Goal: Task Accomplishment & Management: Complete application form

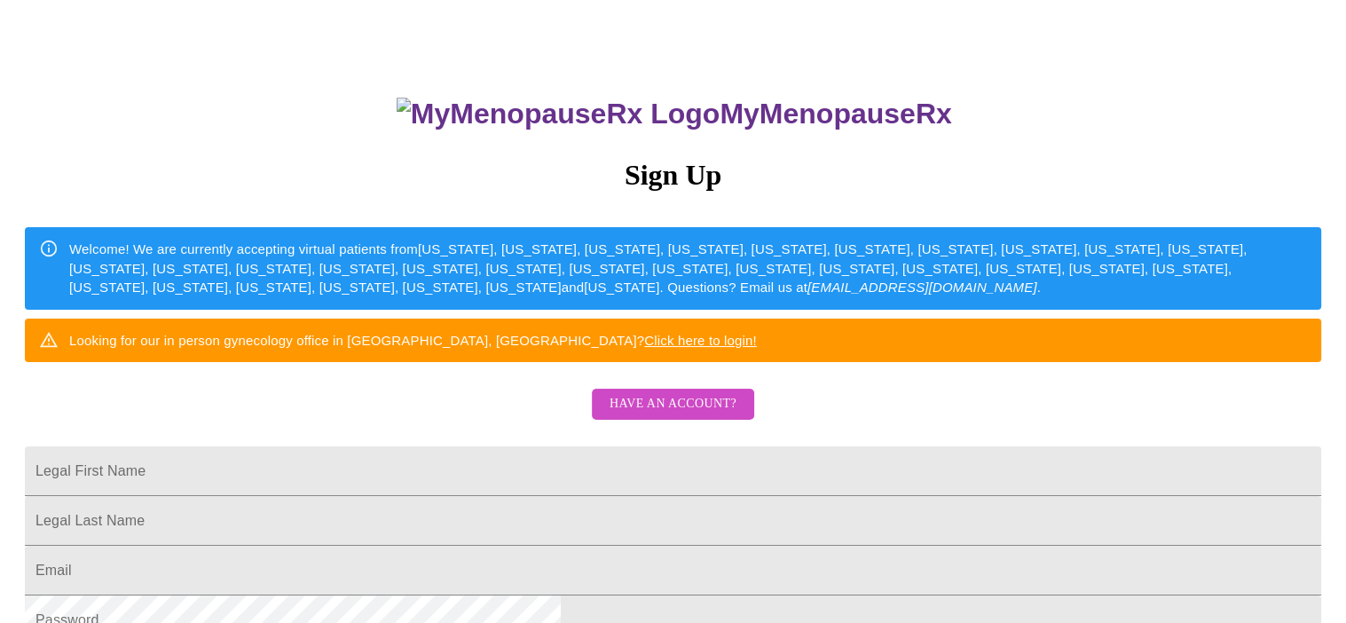
scroll to position [89, 0]
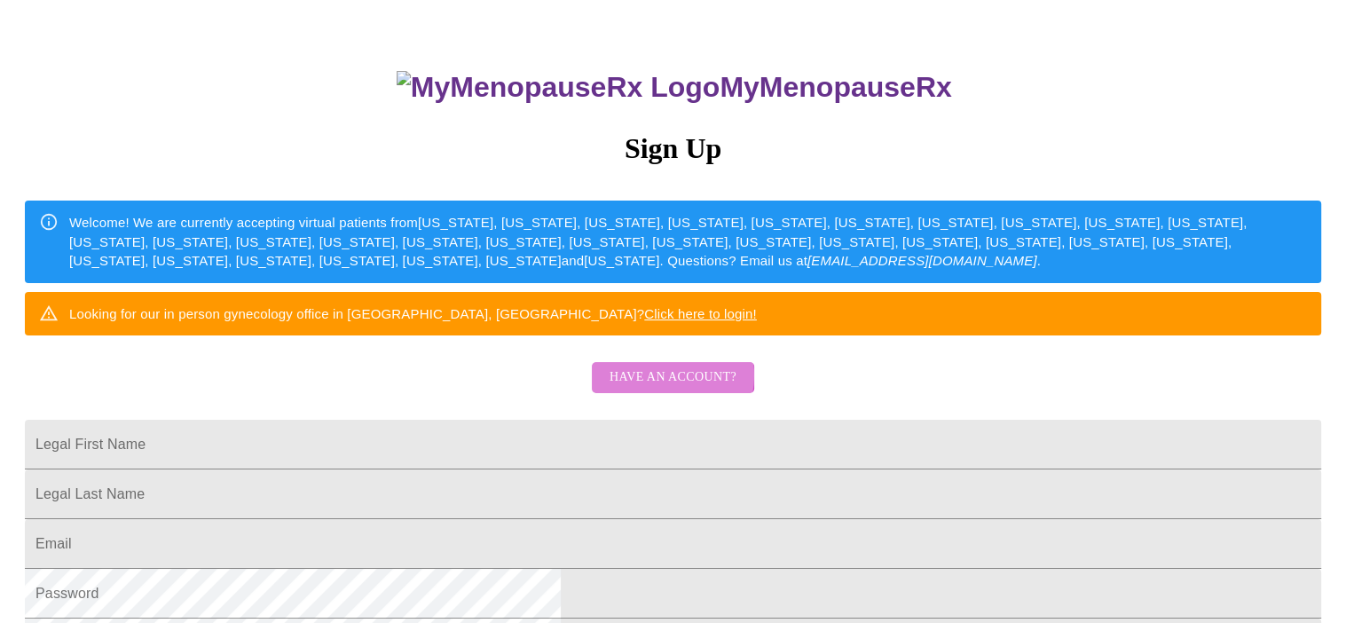
click at [665, 389] on span "Have an account?" at bounding box center [673, 377] width 127 height 22
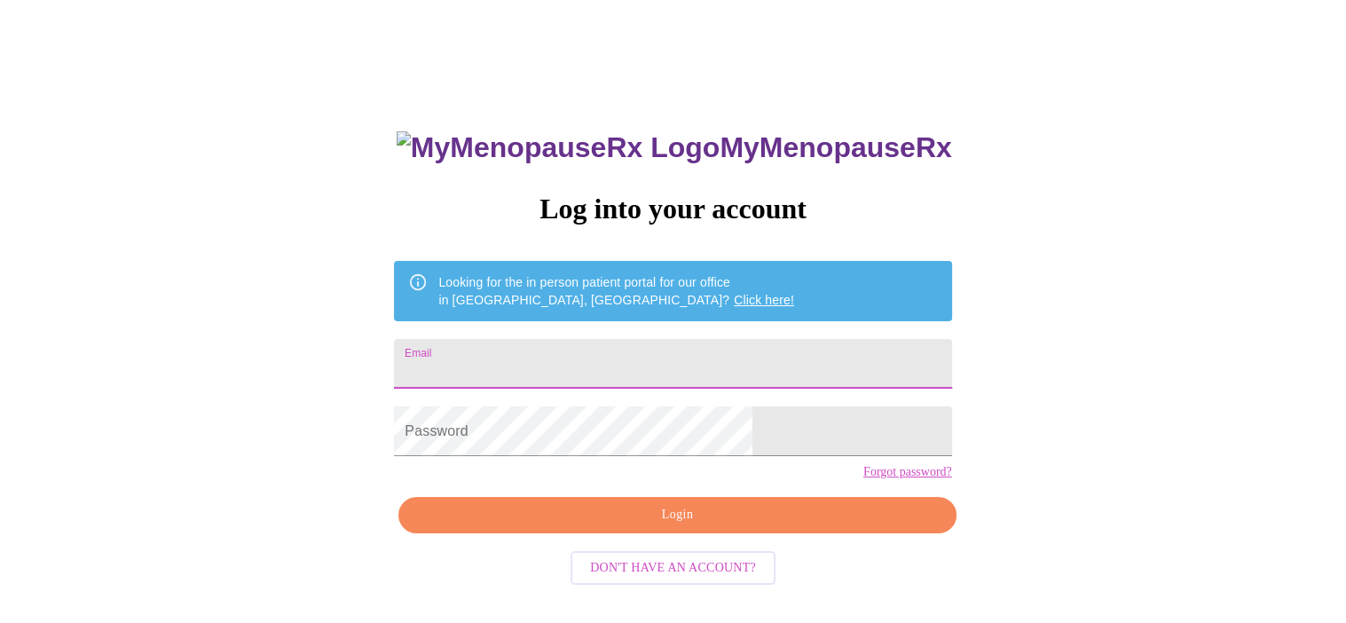
click at [557, 354] on input "Email" at bounding box center [672, 364] width 557 height 50
type input "[EMAIL_ADDRESS][DOMAIN_NAME]"
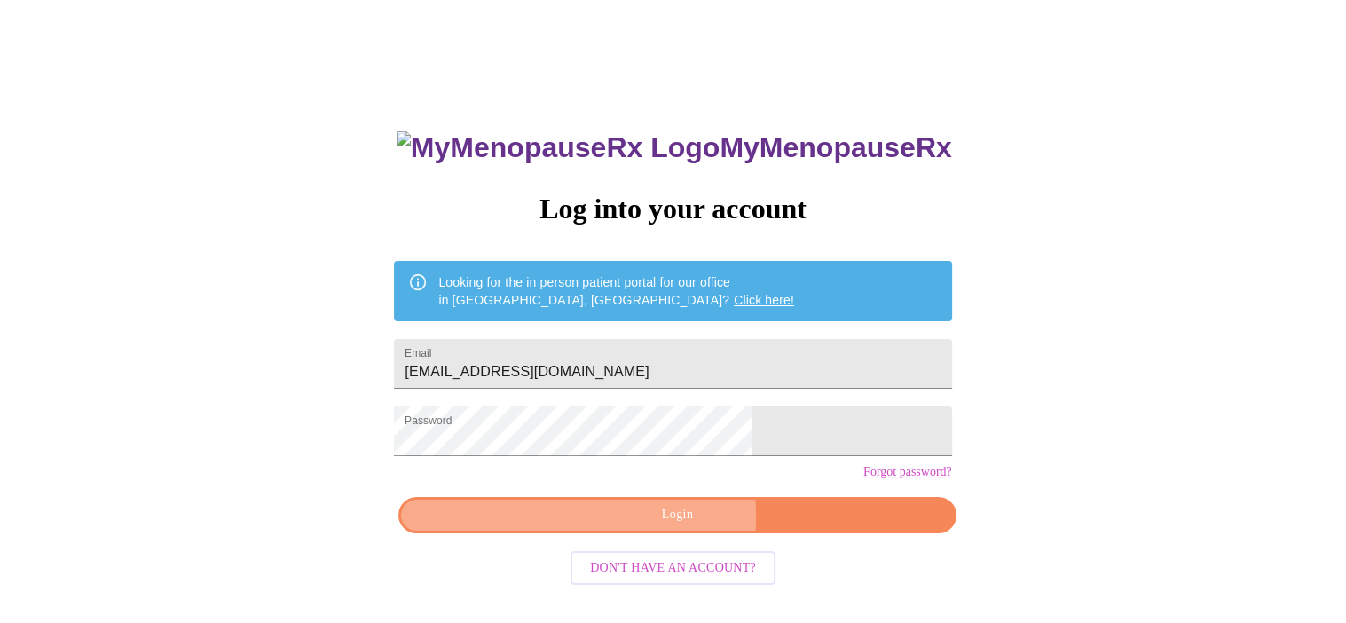
click at [639, 526] on span "Login" at bounding box center [677, 515] width 516 height 22
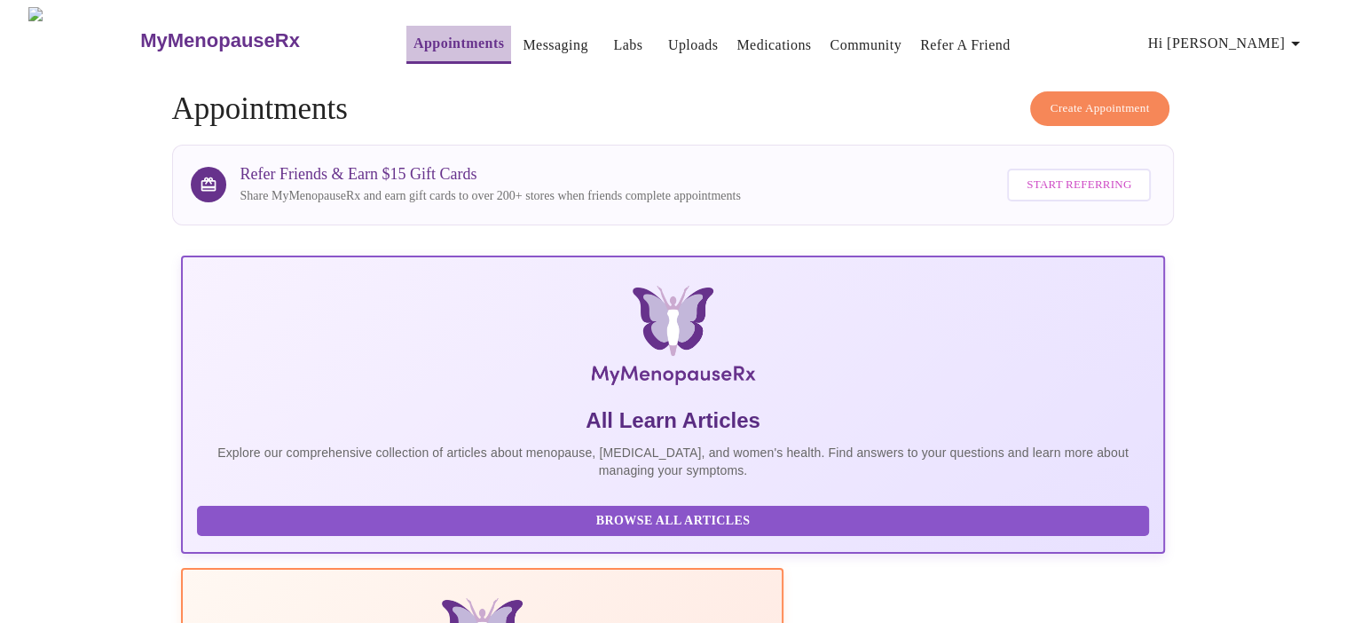
click at [422, 34] on link "Appointments" at bounding box center [458, 43] width 91 height 25
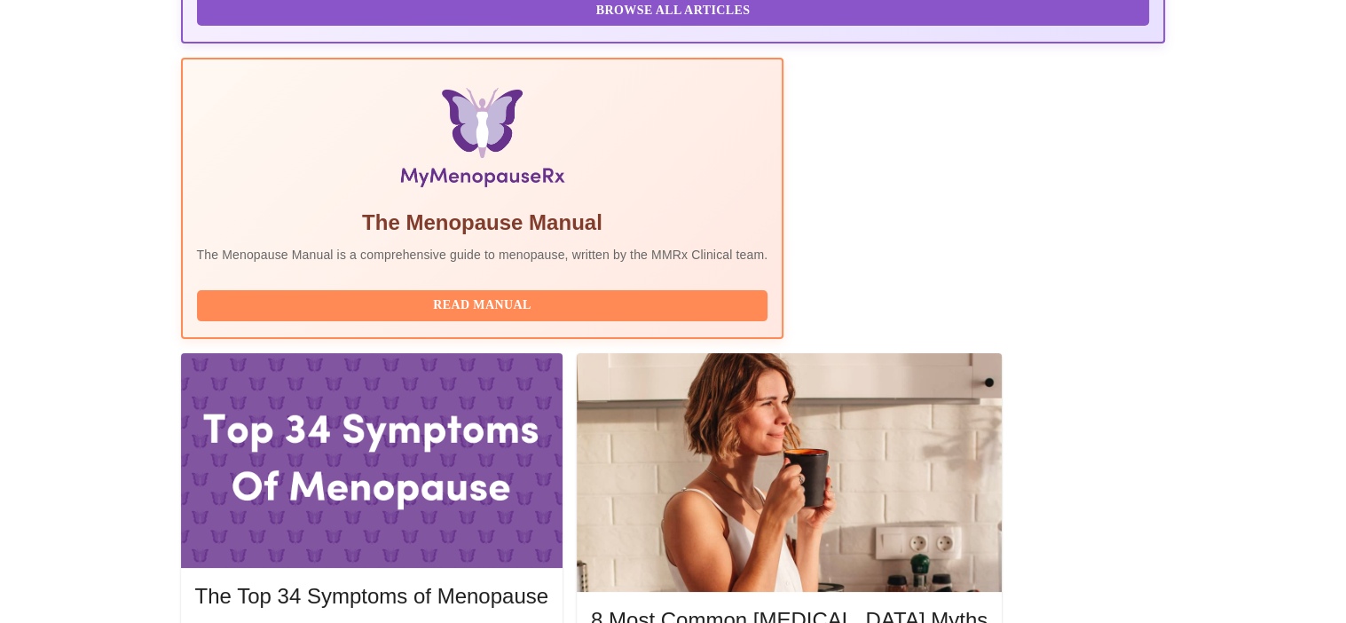
scroll to position [532, 0]
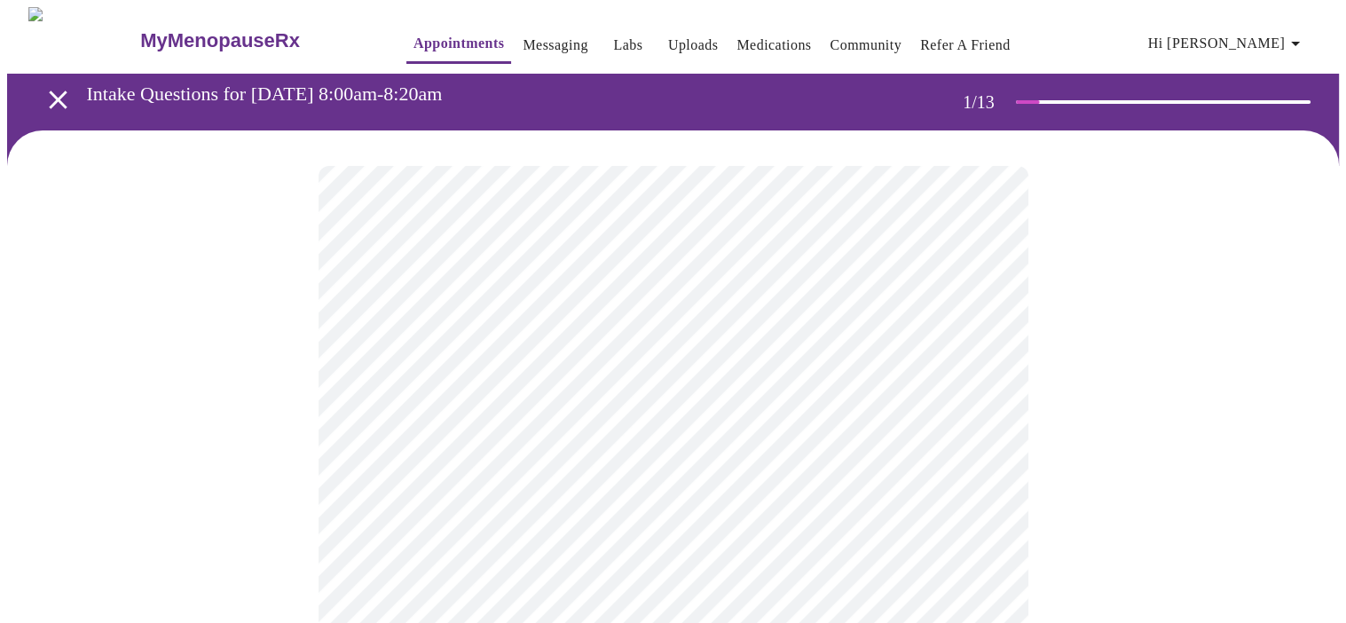
scroll to position [89, 0]
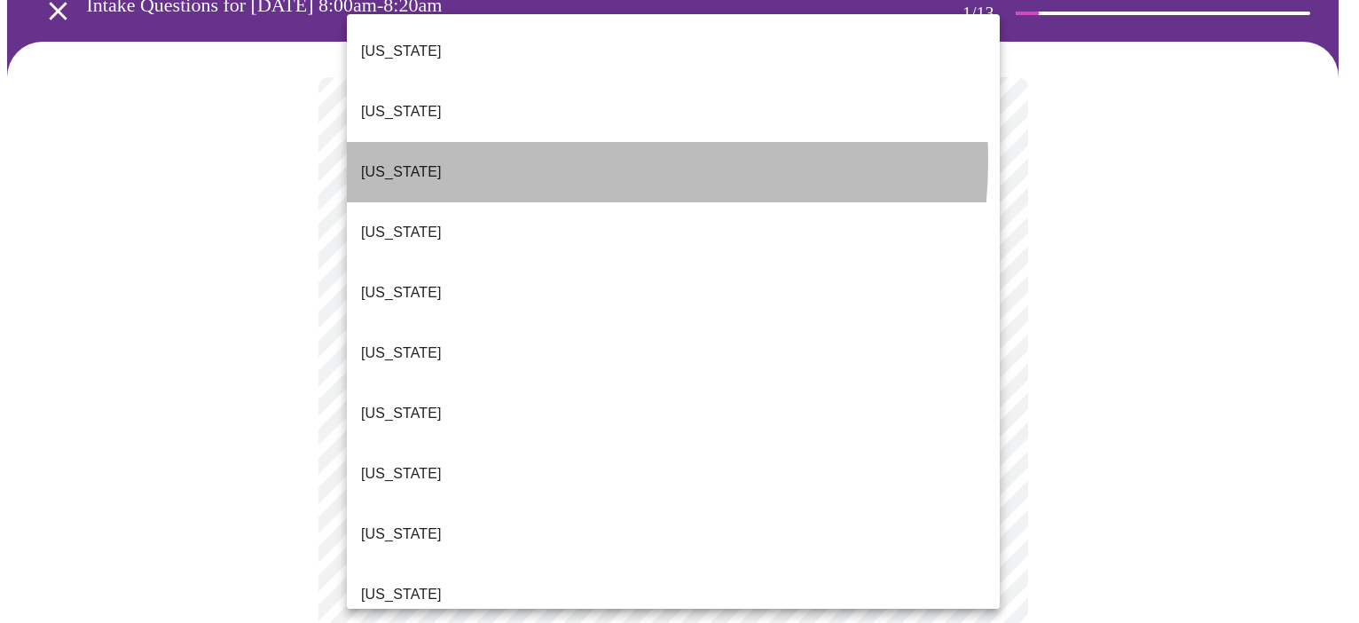
click at [538, 142] on li "[US_STATE]" at bounding box center [673, 172] width 653 height 60
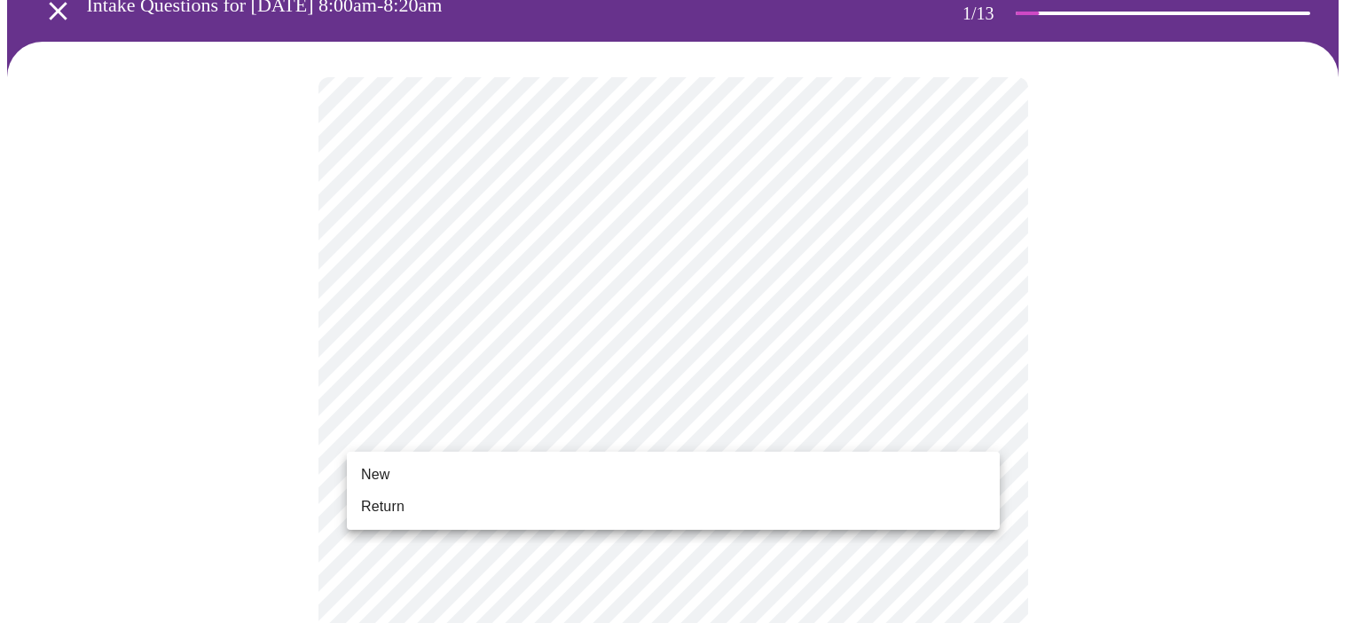
click at [537, 508] on li "Return" at bounding box center [673, 507] width 653 height 32
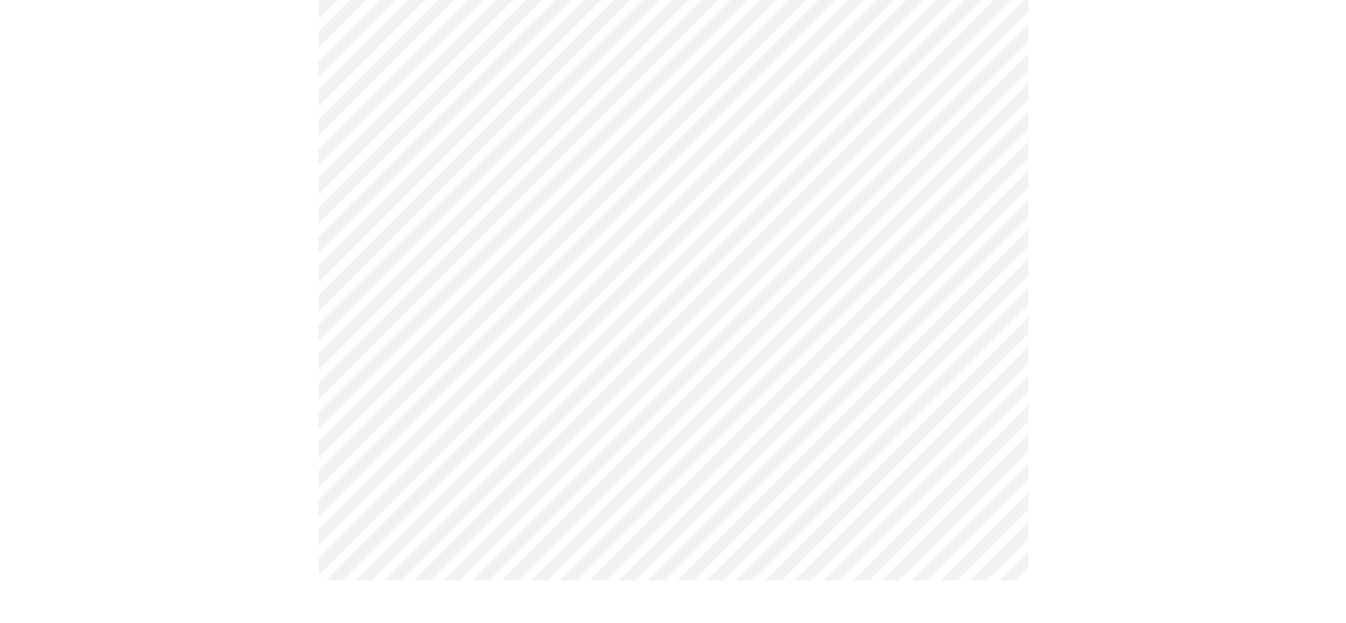
scroll to position [0, 0]
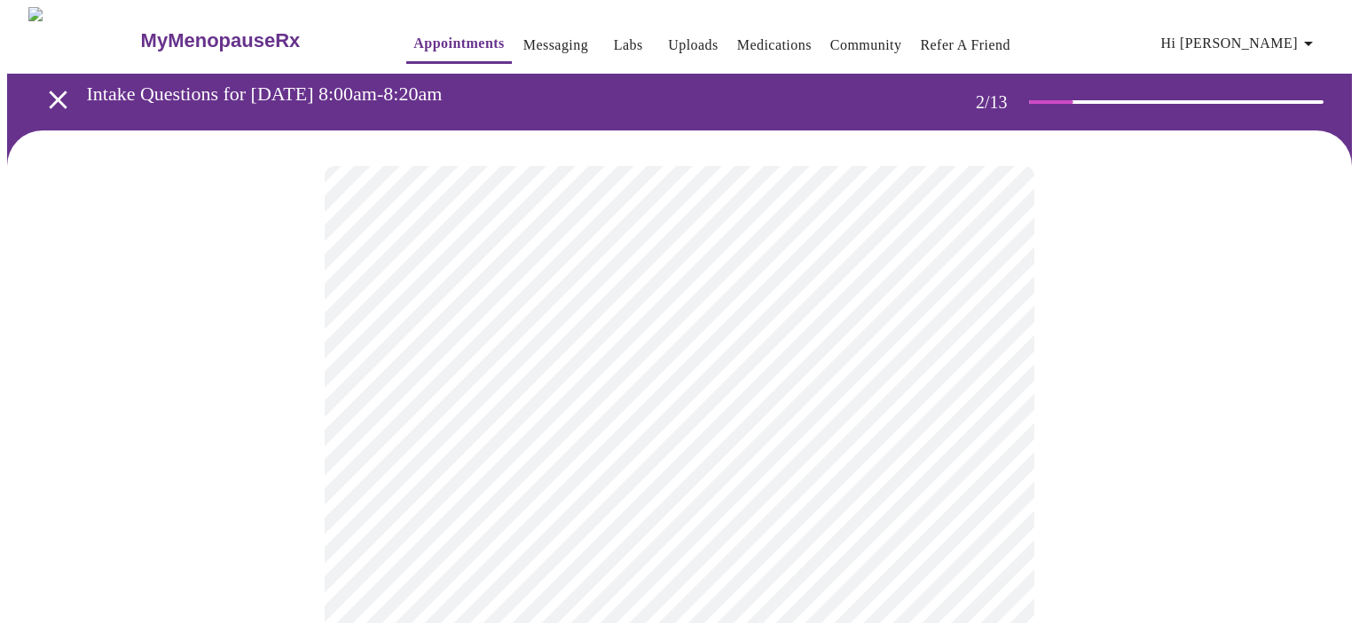
click at [980, 368] on body "MyMenopauseRx Appointments Messaging Labs Uploads Medications Community Refer a…" at bounding box center [679, 540] width 1345 height 1066
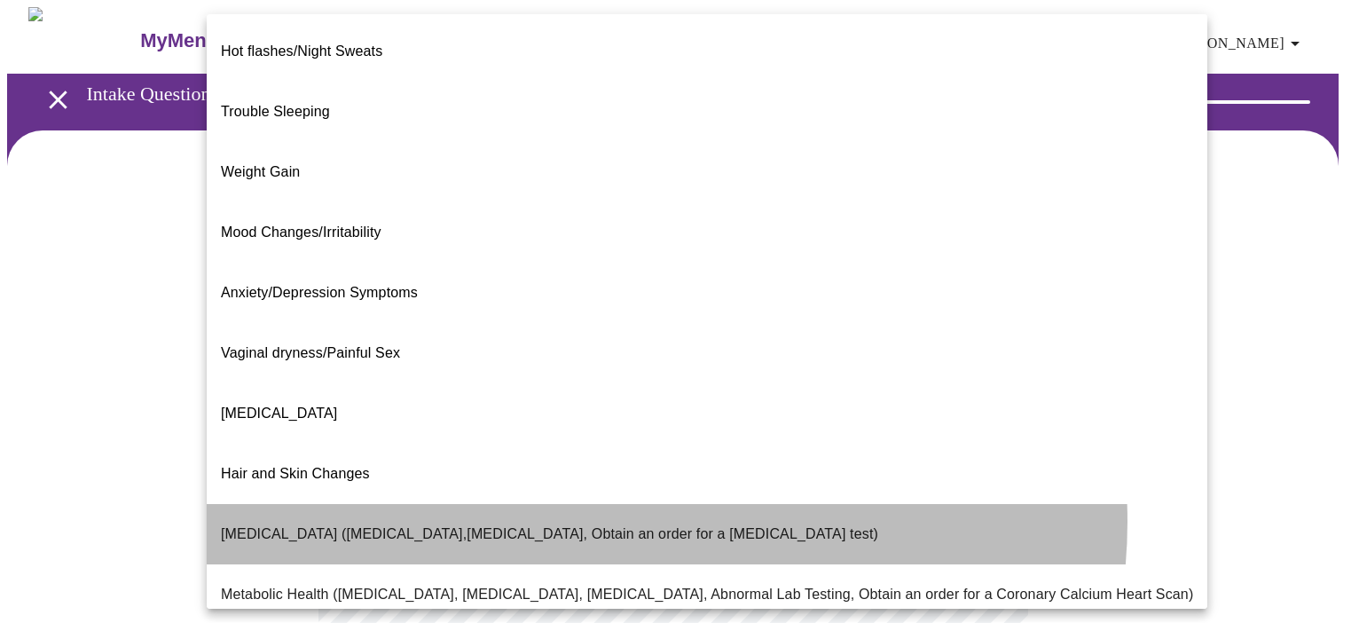
click at [635, 524] on p "[MEDICAL_DATA] ([MEDICAL_DATA],[MEDICAL_DATA], Obtain an order for a [MEDICAL_D…" at bounding box center [550, 534] width 658 height 21
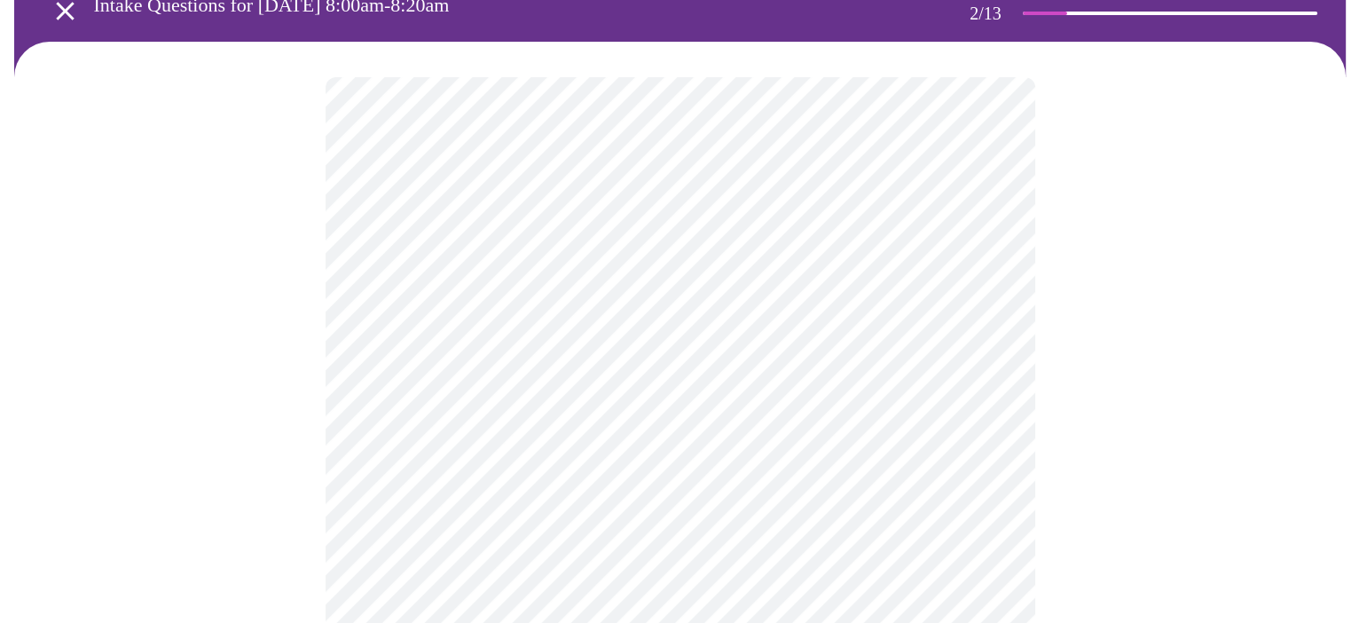
scroll to position [177, 0]
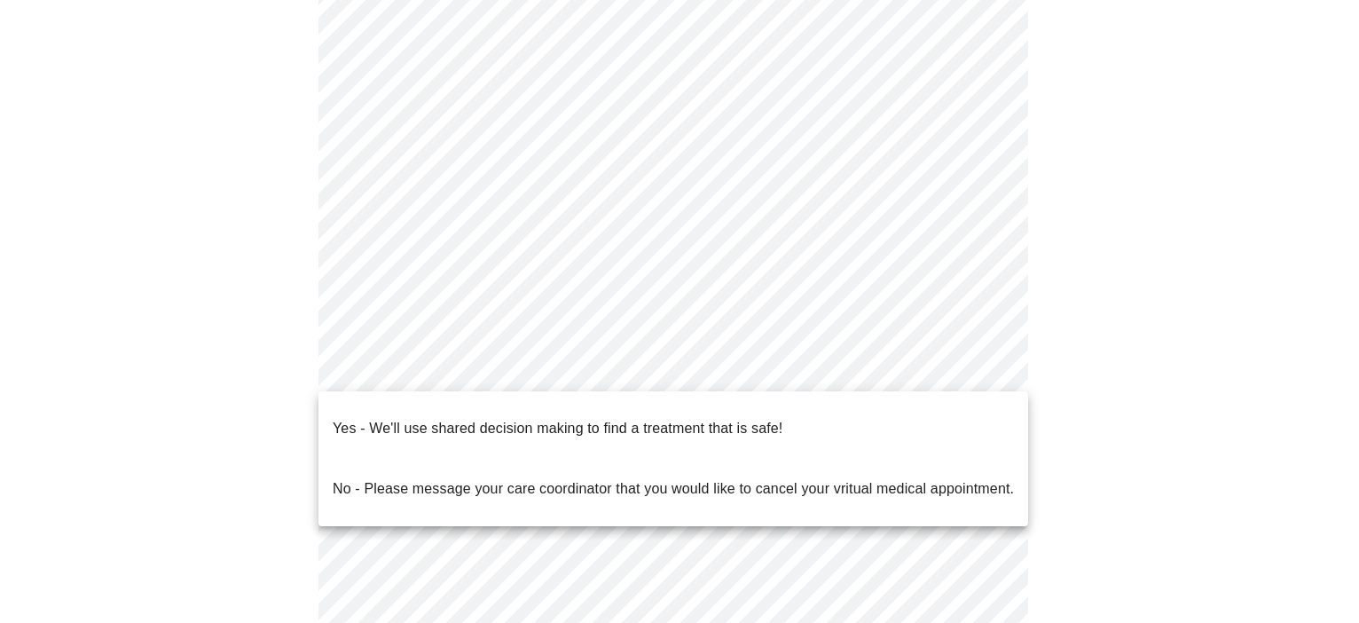
click at [985, 366] on body "MyMenopauseRx Appointments Messaging Labs Uploads Medications Community Refer a…" at bounding box center [679, 357] width 1345 height 1055
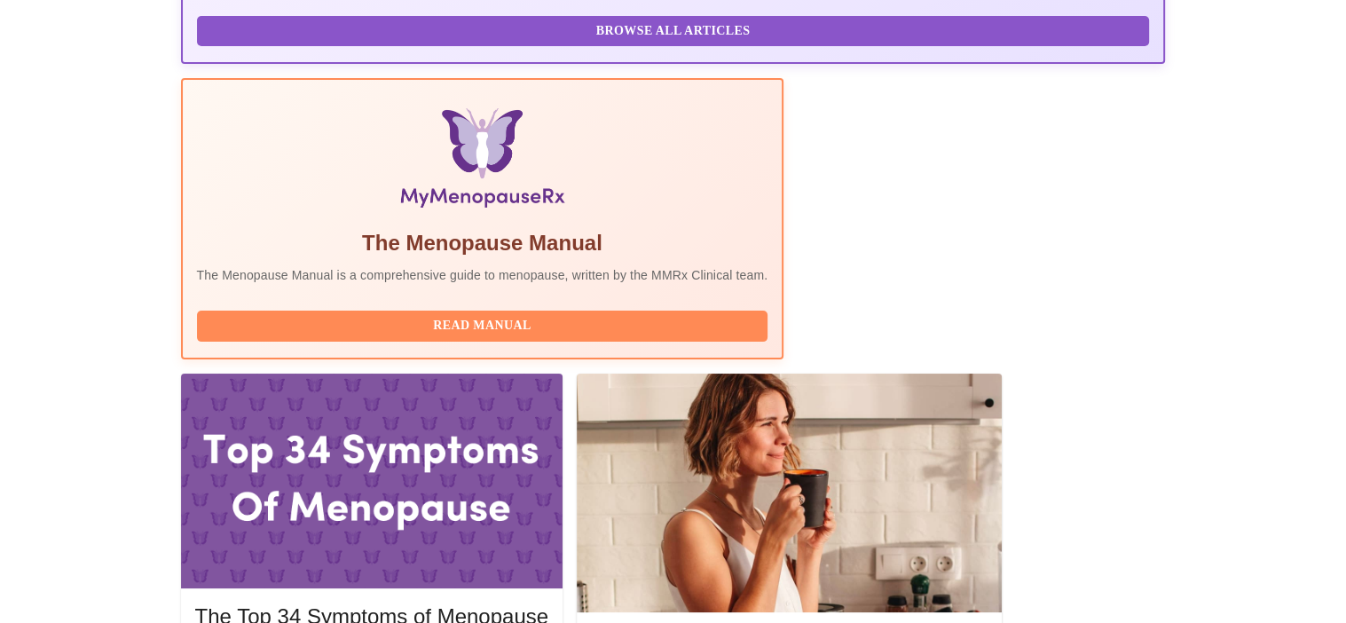
scroll to position [532, 0]
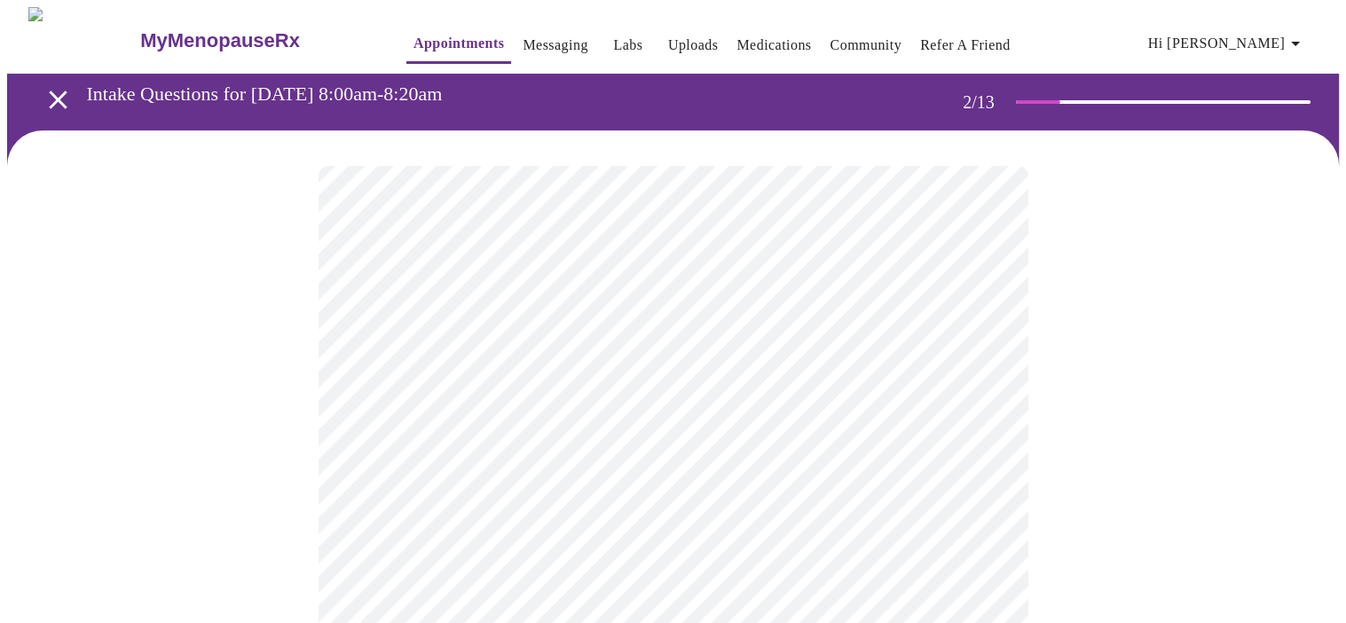
click at [984, 368] on body "MyMenopauseRx Appointments Messaging Labs Uploads Medications Community Refer a…" at bounding box center [673, 540] width 1332 height 1066
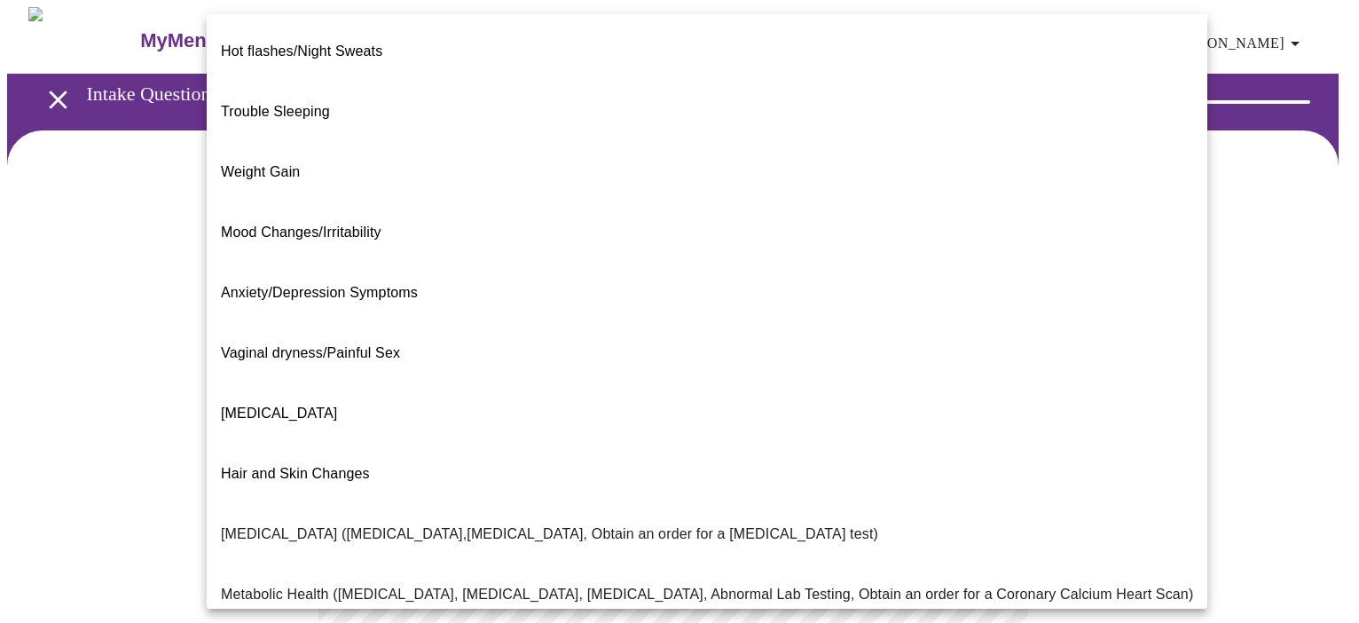
click at [456, 524] on p "[MEDICAL_DATA] ([MEDICAL_DATA],[MEDICAL_DATA], Obtain an order for a [MEDICAL_D…" at bounding box center [550, 534] width 658 height 21
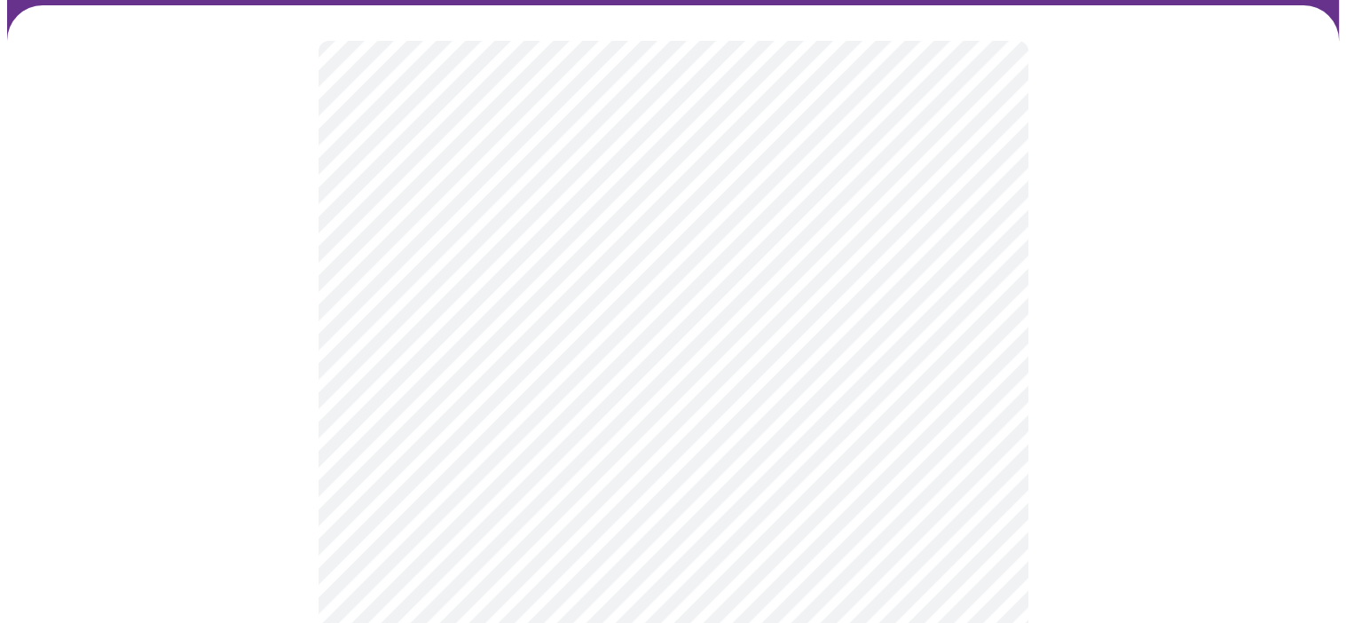
scroll to position [177, 0]
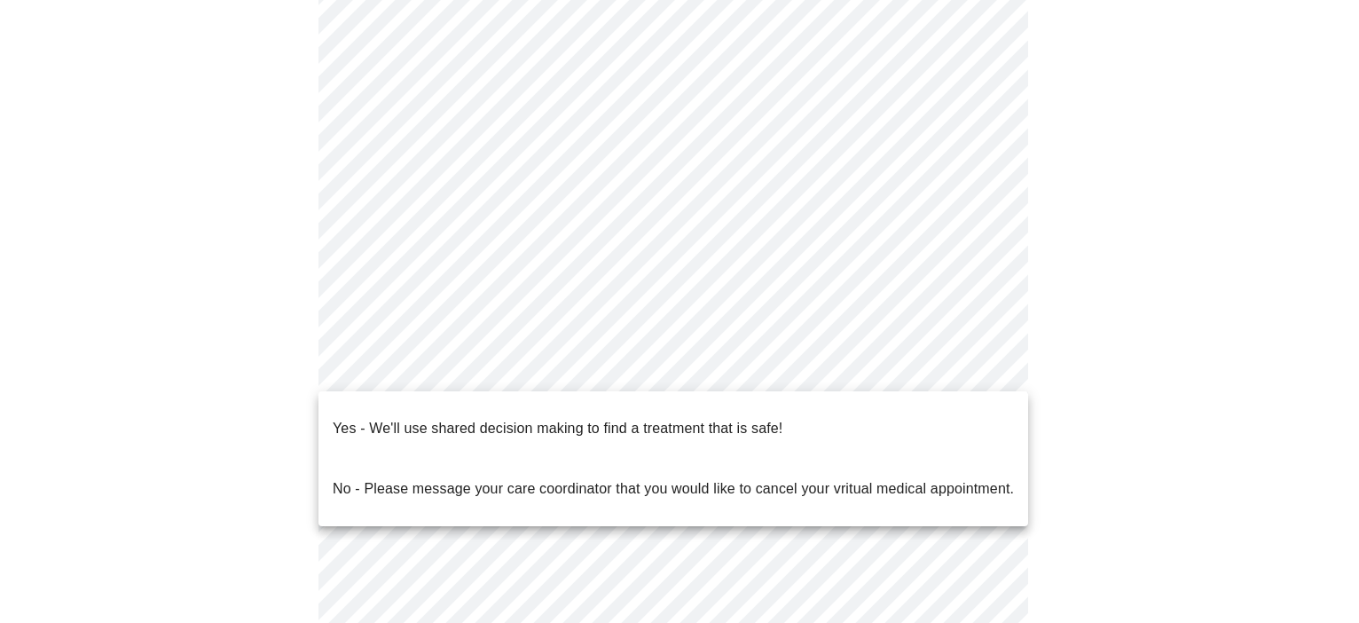
click at [980, 365] on body "MyMenopauseRx Appointments Messaging Labs Uploads Medications Community Refer a…" at bounding box center [679, 357] width 1345 height 1055
click at [717, 418] on p "Yes - We'll use shared decision making to find a treatment that is safe!" at bounding box center [558, 428] width 450 height 21
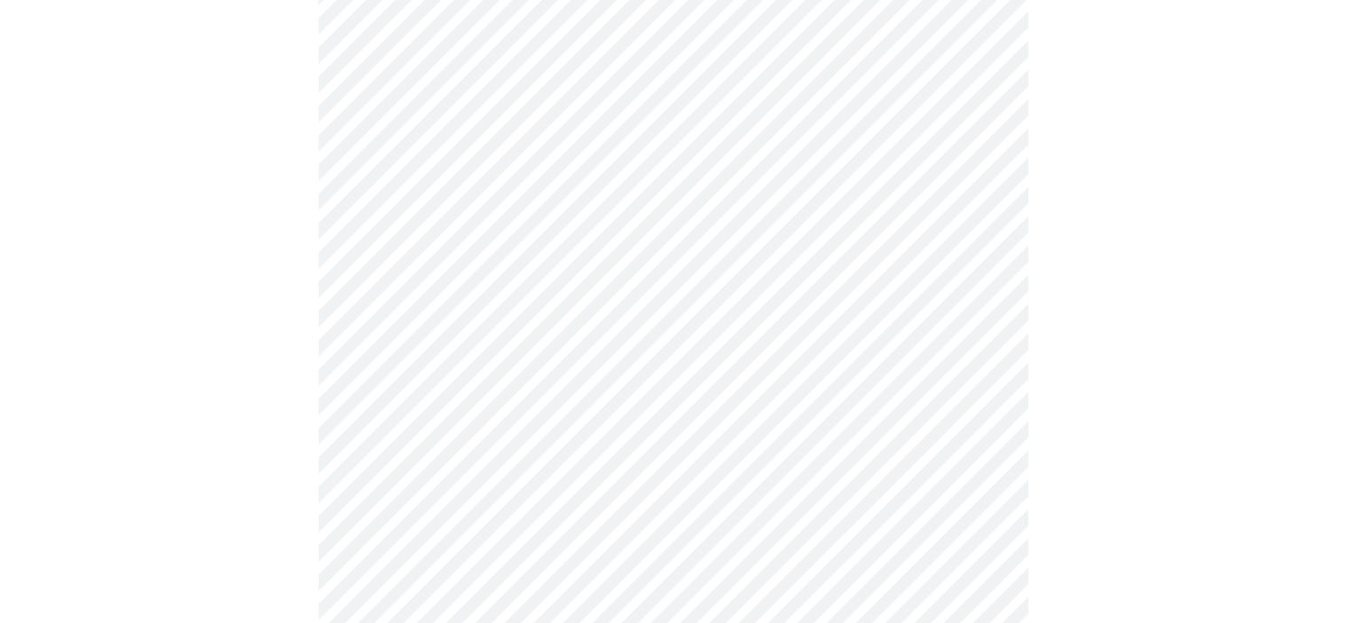
scroll to position [0, 0]
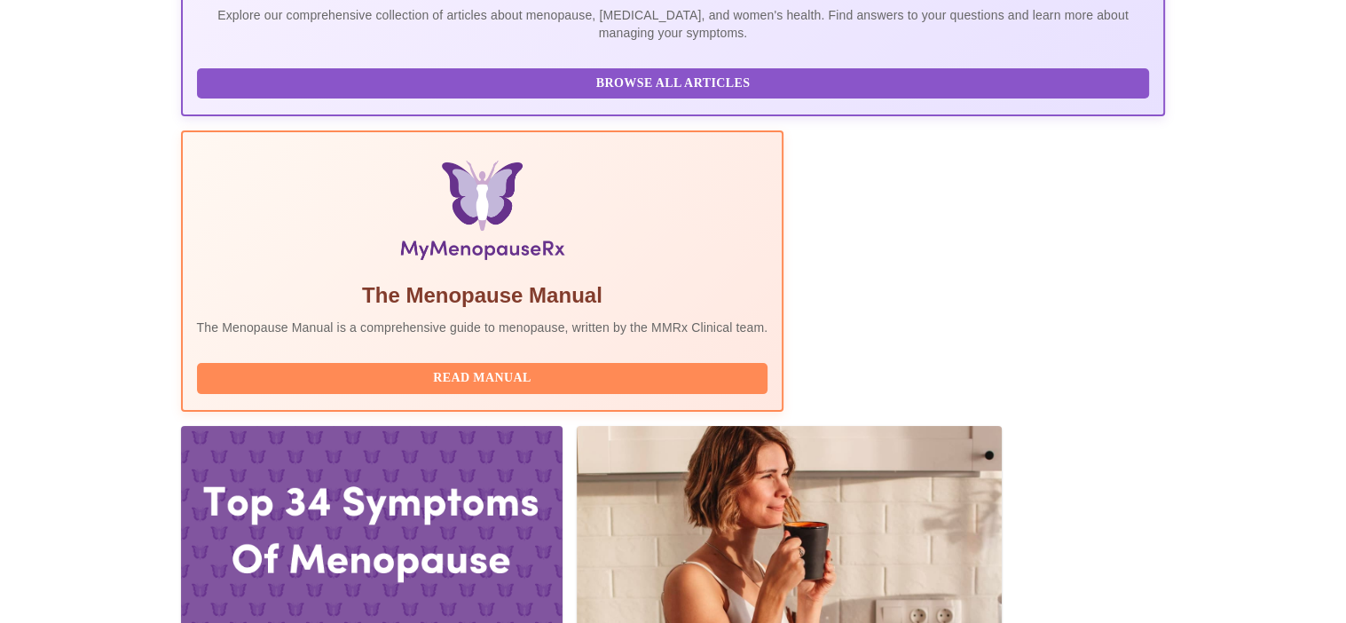
scroll to position [532, 0]
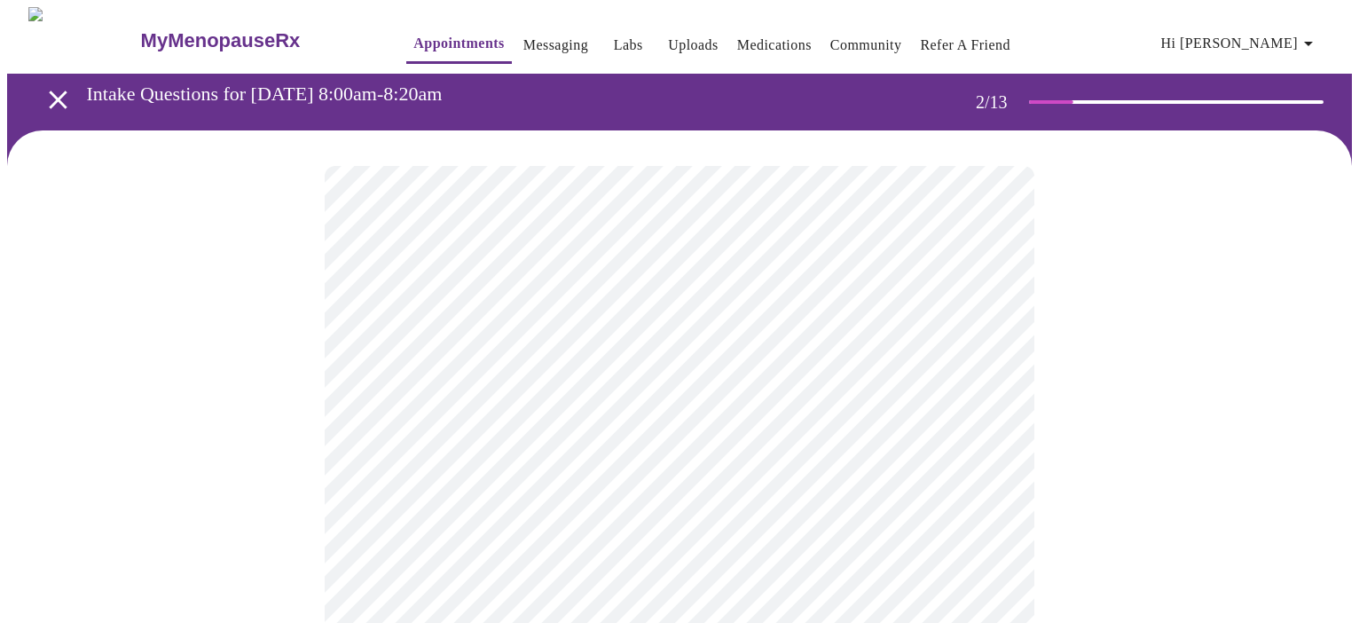
click at [983, 364] on body "MyMenopauseRx Appointments Messaging Labs Uploads Medications Community Refer a…" at bounding box center [679, 540] width 1345 height 1066
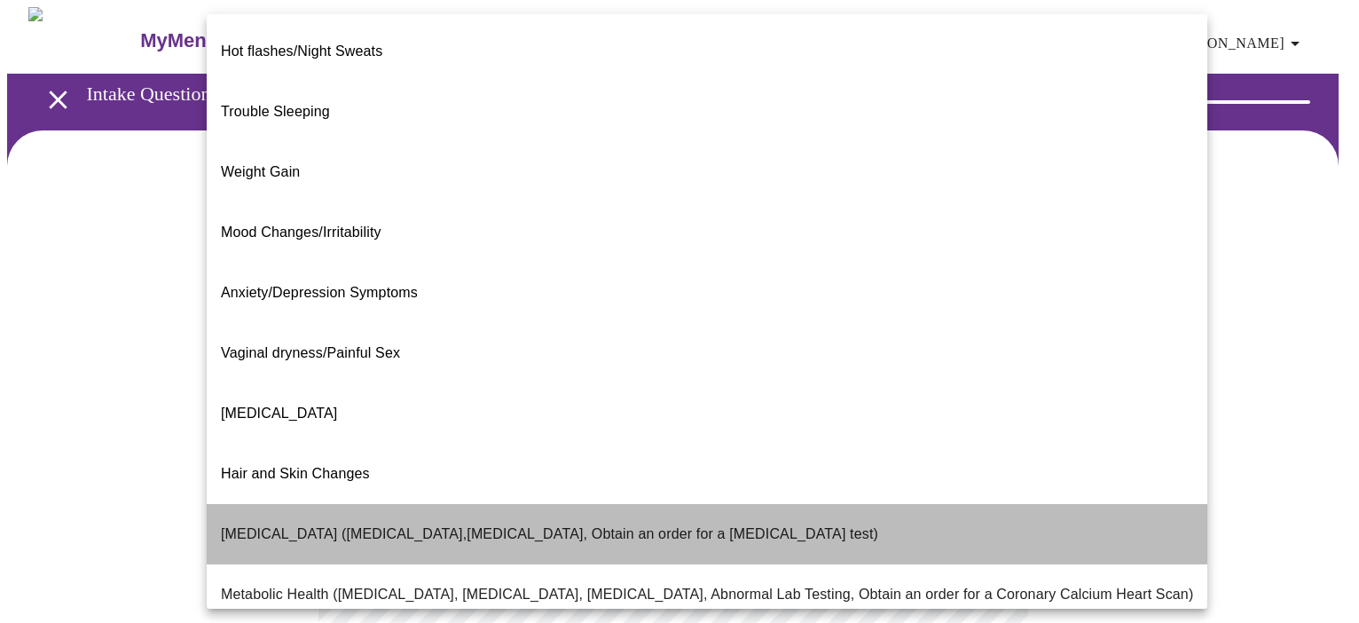
click at [723, 524] on p "[MEDICAL_DATA] ([MEDICAL_DATA],[MEDICAL_DATA], Obtain an order for a [MEDICAL_D…" at bounding box center [550, 534] width 658 height 21
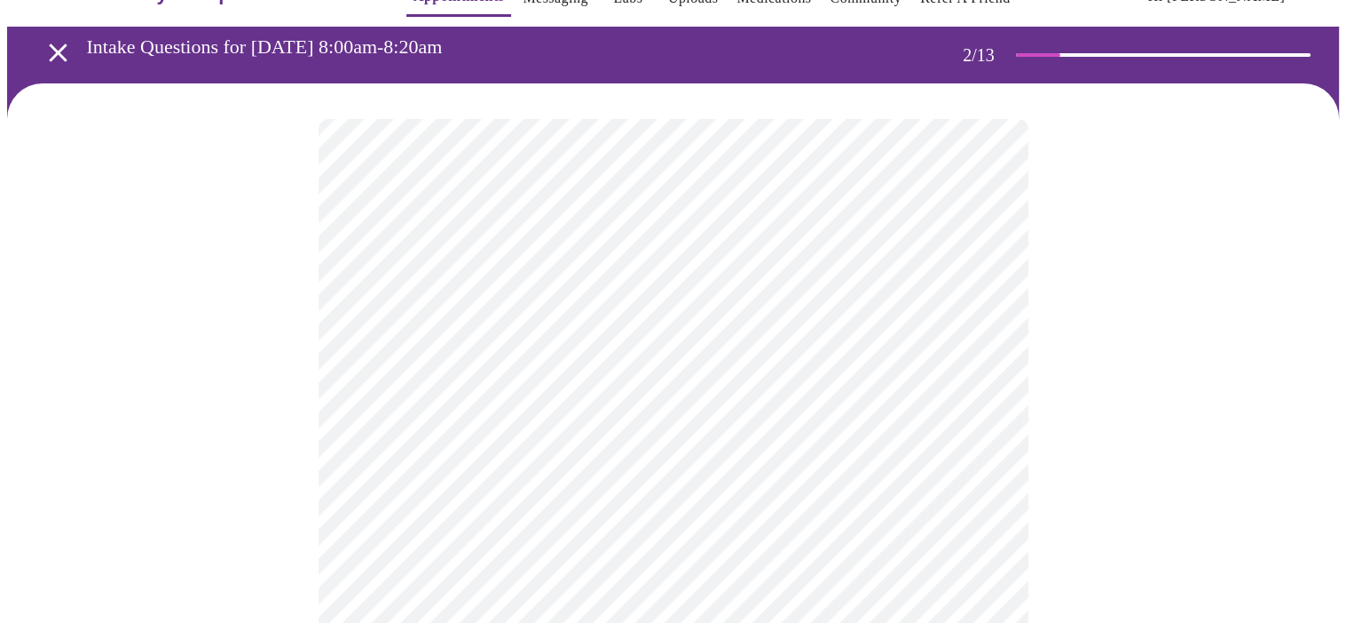
scroll to position [177, 0]
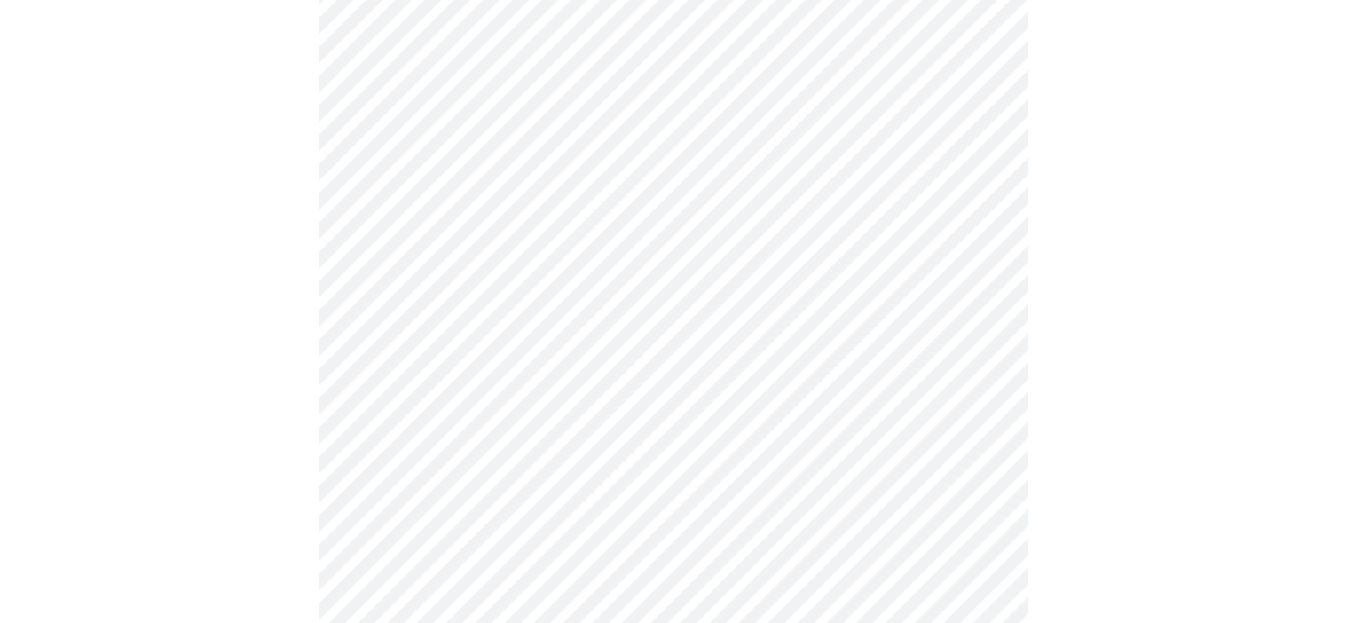
click at [984, 366] on body "MyMenopauseRx Appointments Messaging Labs Uploads Medications Community Refer a…" at bounding box center [673, 357] width 1332 height 1055
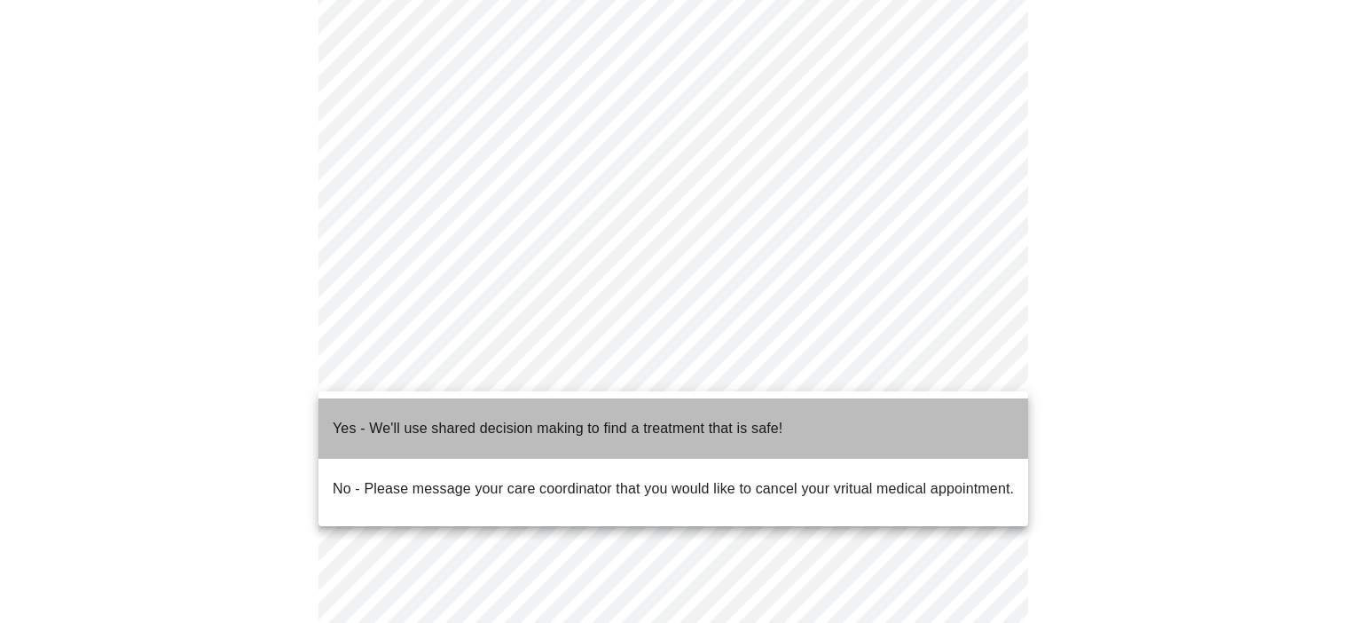
click at [711, 418] on p "Yes - We'll use shared decision making to find a treatment that is safe!" at bounding box center [558, 428] width 450 height 21
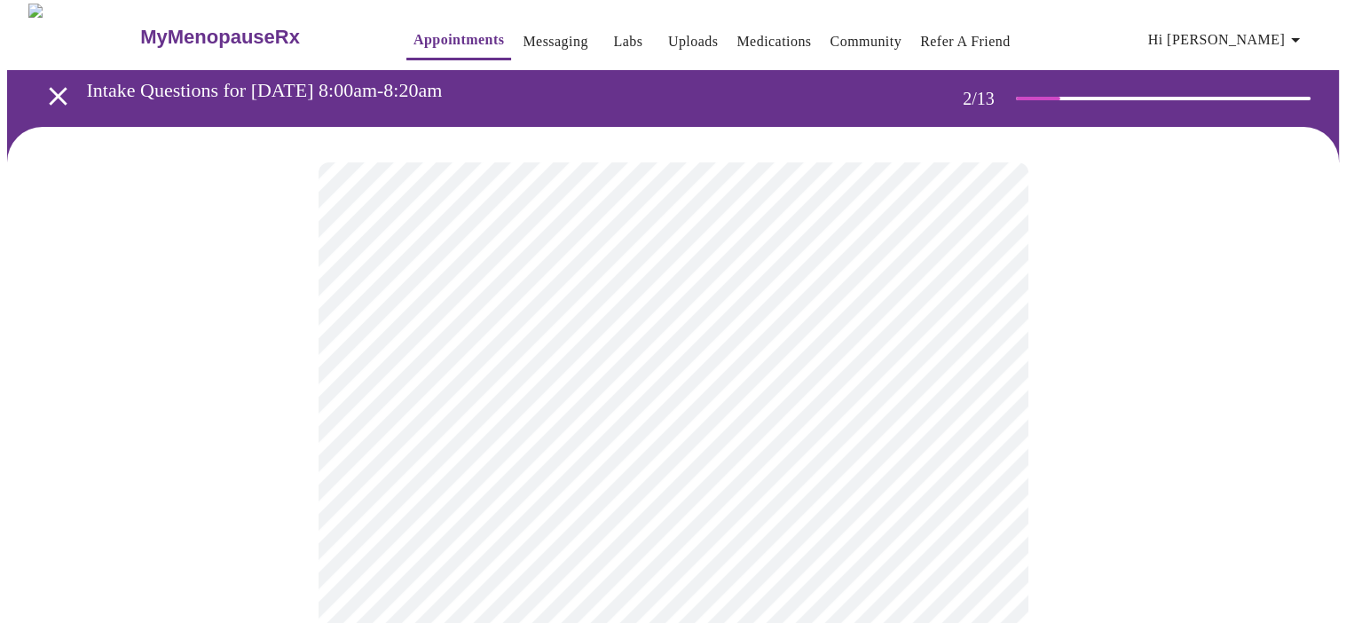
scroll to position [0, 0]
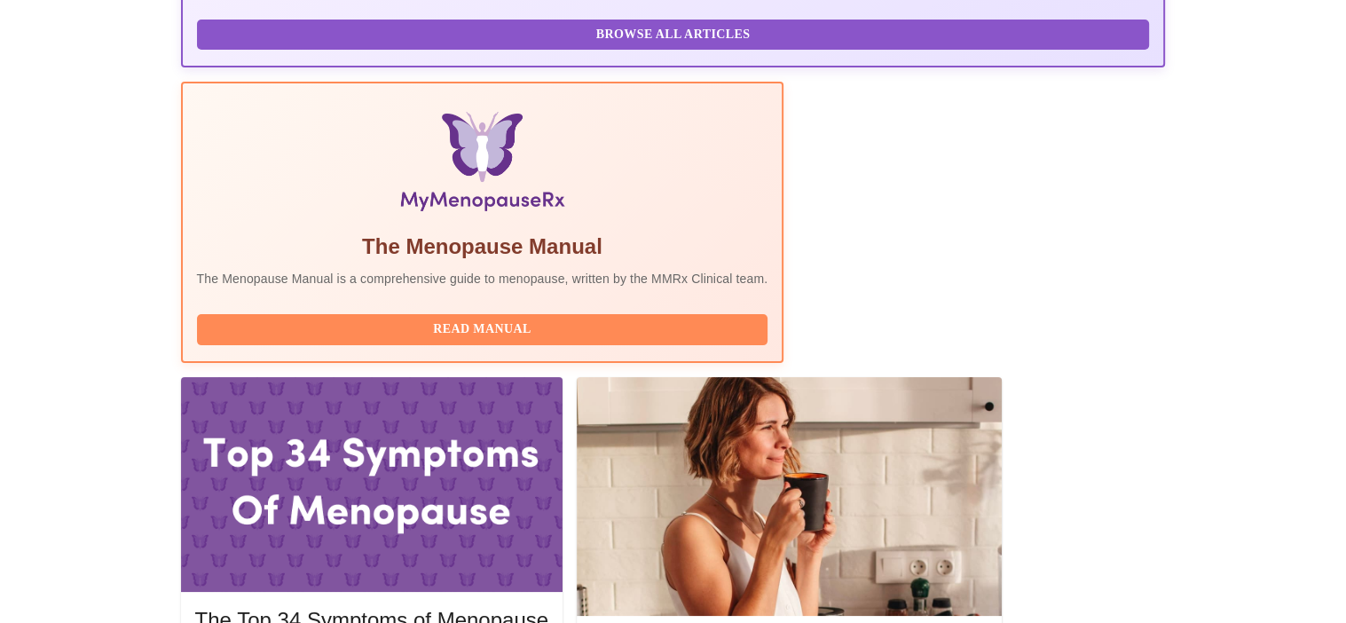
scroll to position [532, 0]
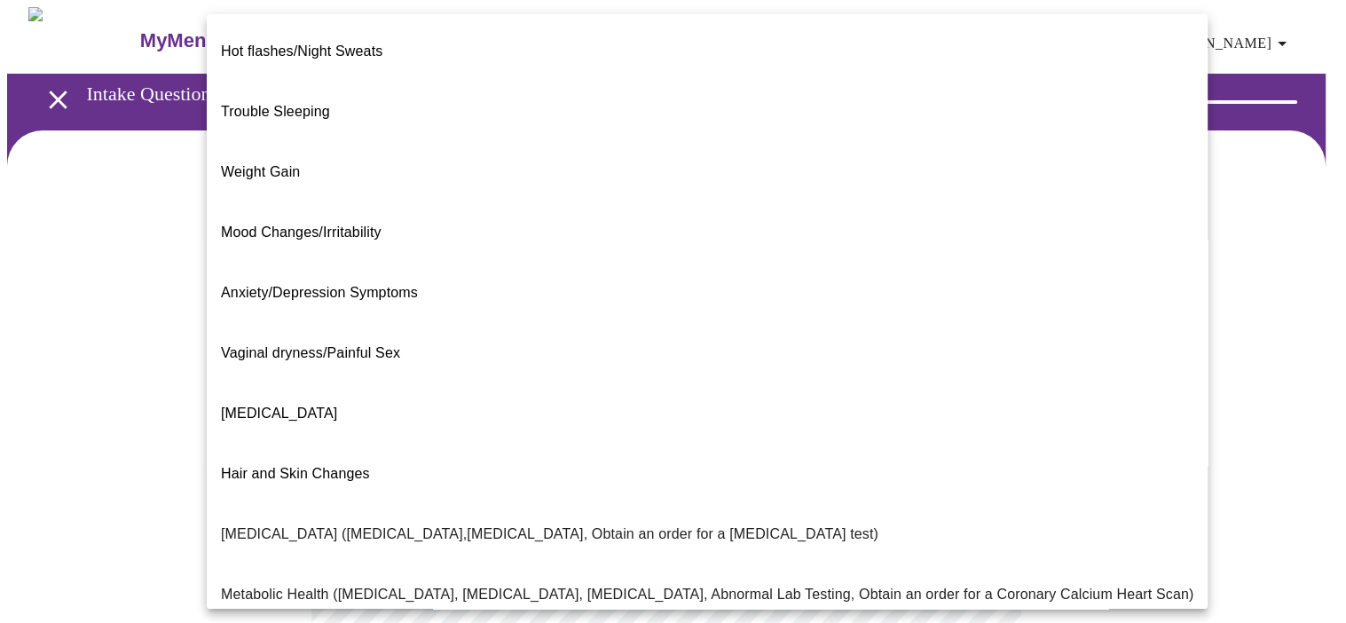
click at [980, 359] on body "MyMenopauseRx Appointments Messaging Labs Uploads Medications Community Refer a…" at bounding box center [673, 540] width 1332 height 1066
click at [447, 524] on p "[MEDICAL_DATA] ([MEDICAL_DATA],[MEDICAL_DATA], Obtain an order for a [MEDICAL_D…" at bounding box center [550, 534] width 658 height 21
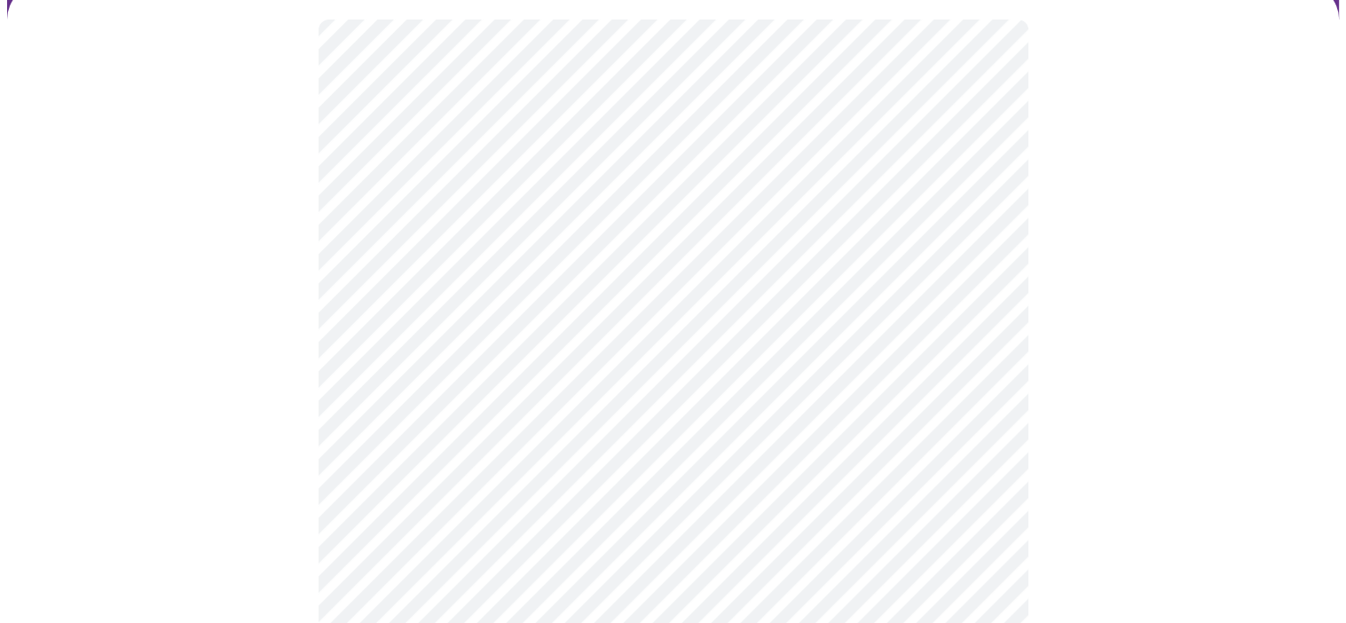
scroll to position [177, 0]
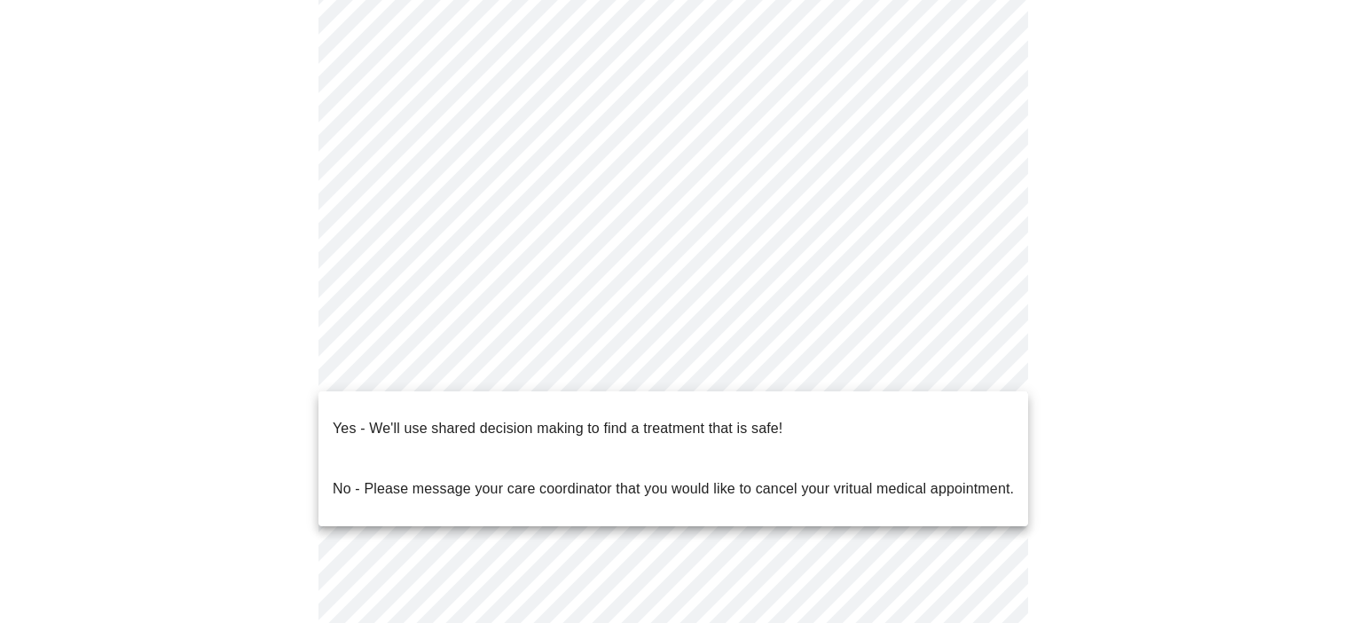
click at [972, 363] on body "MyMenopauseRx Appointments Messaging Labs Uploads Medications Community Refer a…" at bounding box center [679, 357] width 1345 height 1055
click at [696, 418] on p "Yes - We'll use shared decision making to find a treatment that is safe!" at bounding box center [558, 428] width 450 height 21
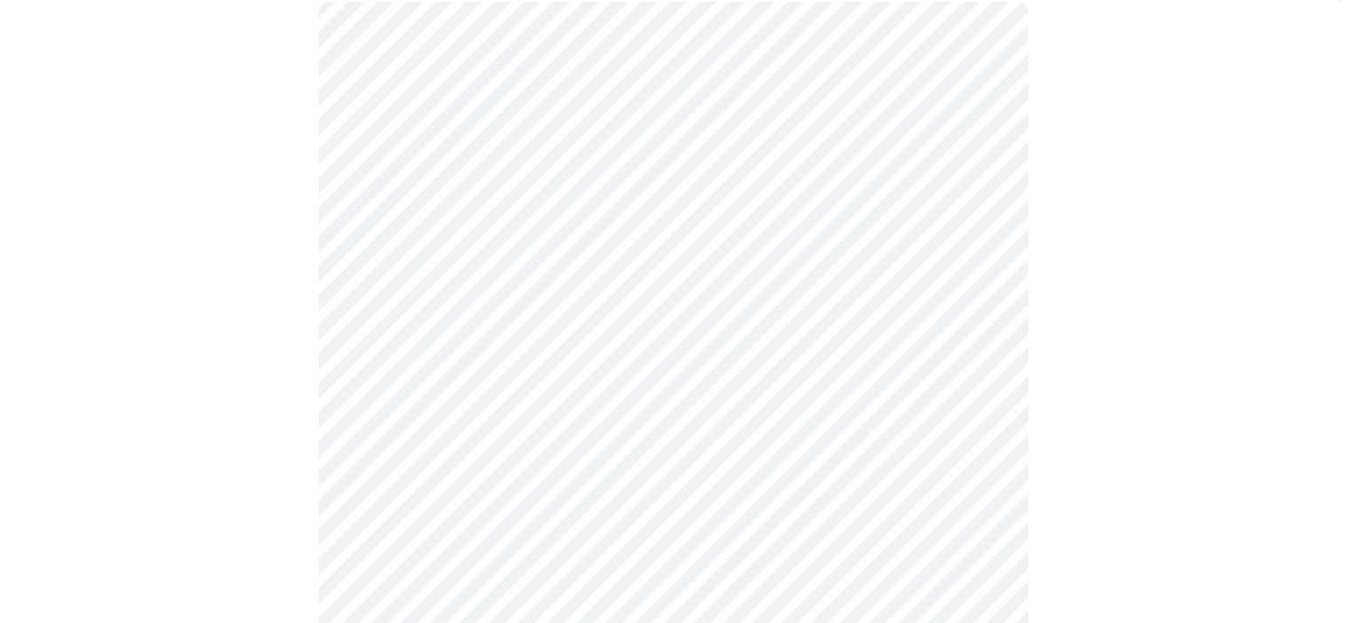
scroll to position [154, 0]
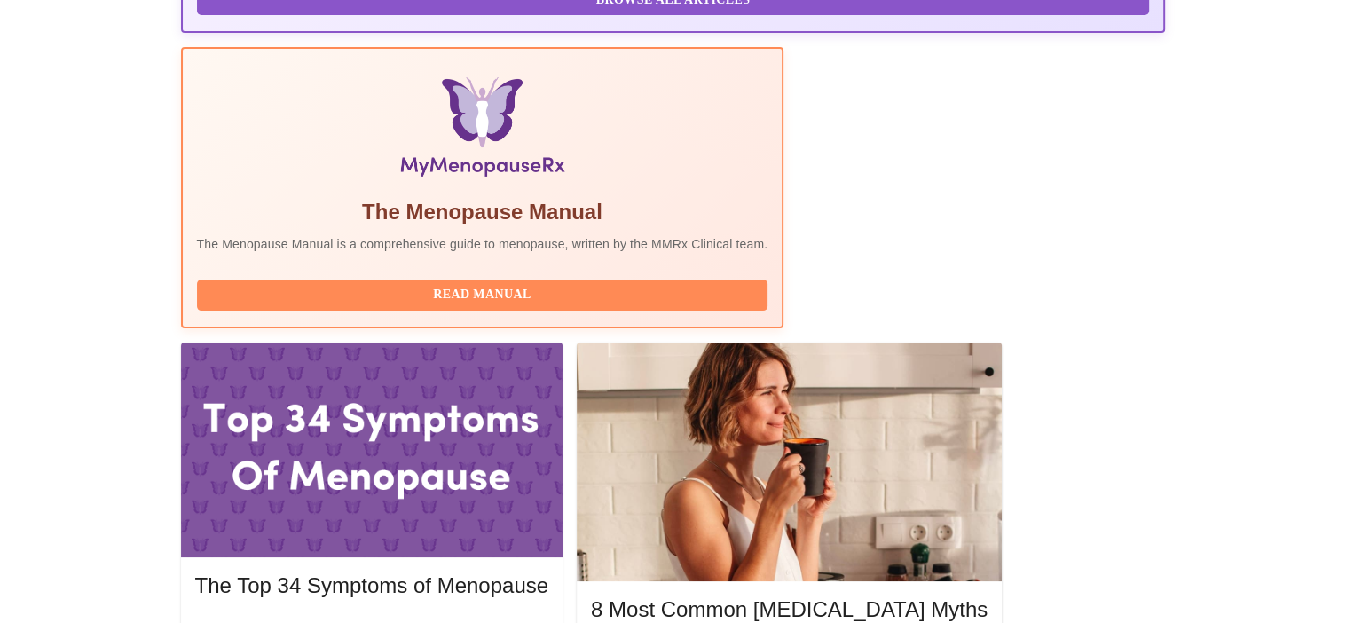
scroll to position [532, 0]
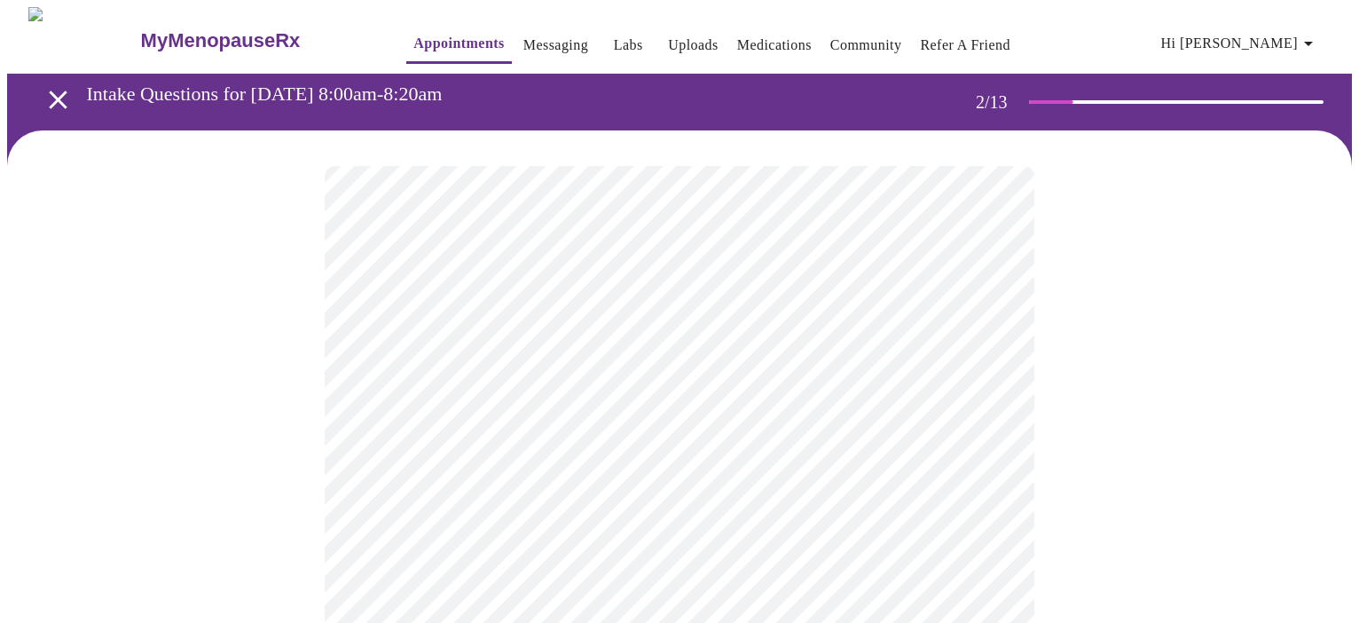
click at [981, 366] on body "MyMenopauseRx Appointments Messaging Labs Uploads Medications Community Refer a…" at bounding box center [679, 540] width 1345 height 1066
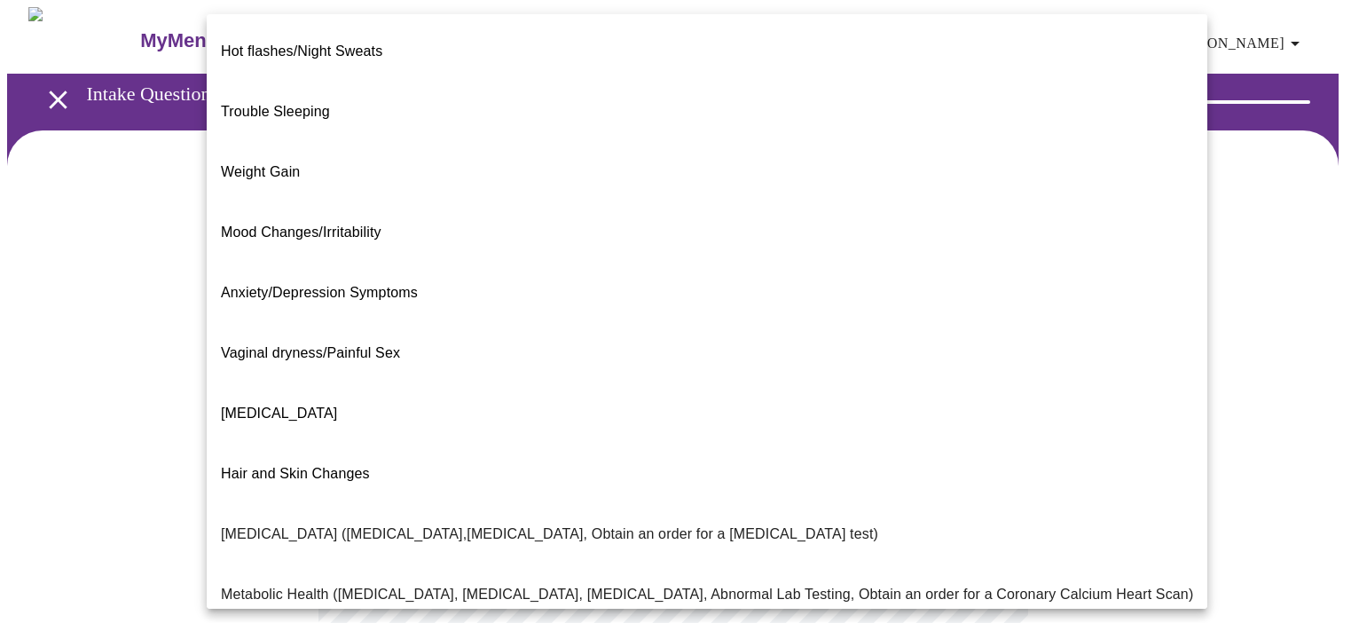
click at [554, 524] on p "[MEDICAL_DATA] ([MEDICAL_DATA],[MEDICAL_DATA], Obtain an order for a [MEDICAL_D…" at bounding box center [550, 534] width 658 height 21
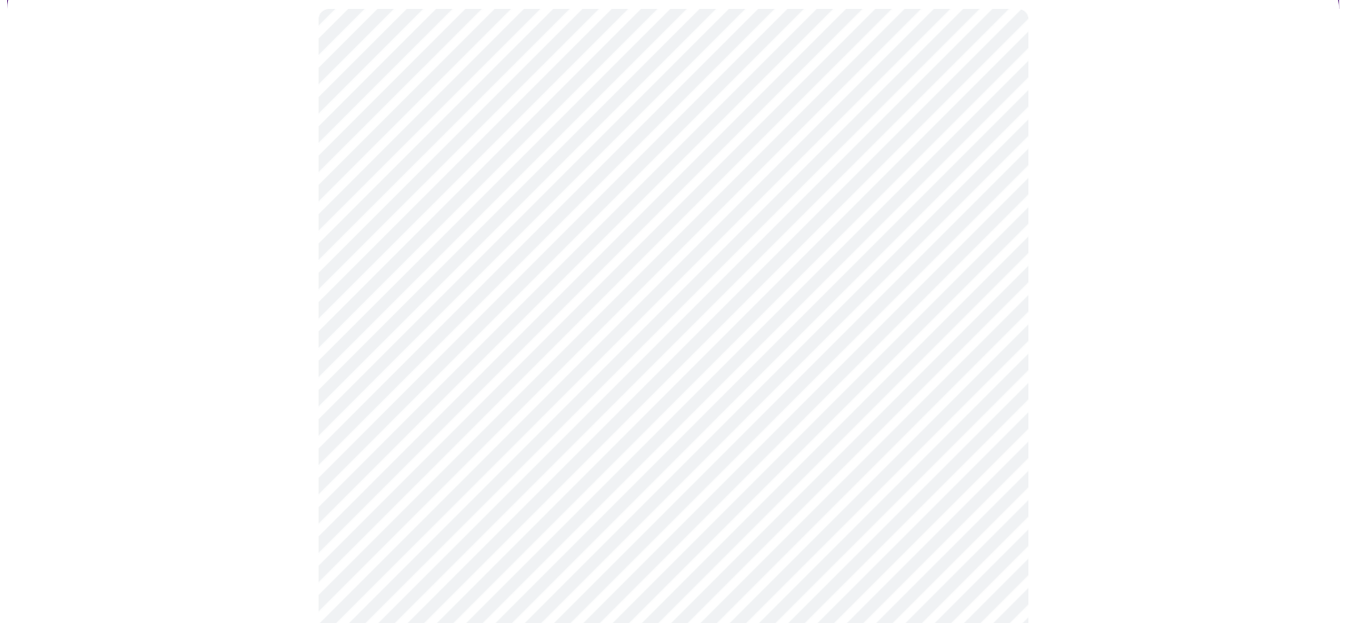
scroll to position [177, 0]
click at [842, 367] on body "MyMenopauseRx Appointments Messaging Labs Uploads Medications Community Refer a…" at bounding box center [673, 357] width 1332 height 1055
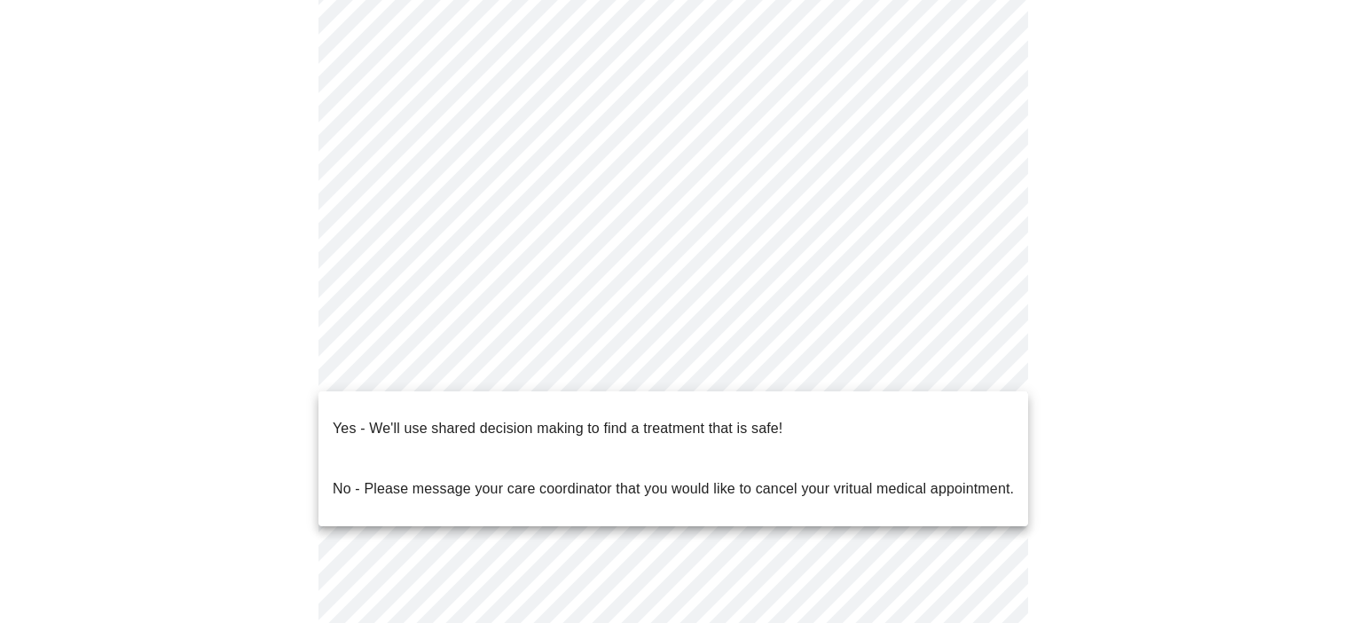
click at [725, 418] on p "Yes - We'll use shared decision making to find a treatment that is safe!" at bounding box center [558, 428] width 450 height 21
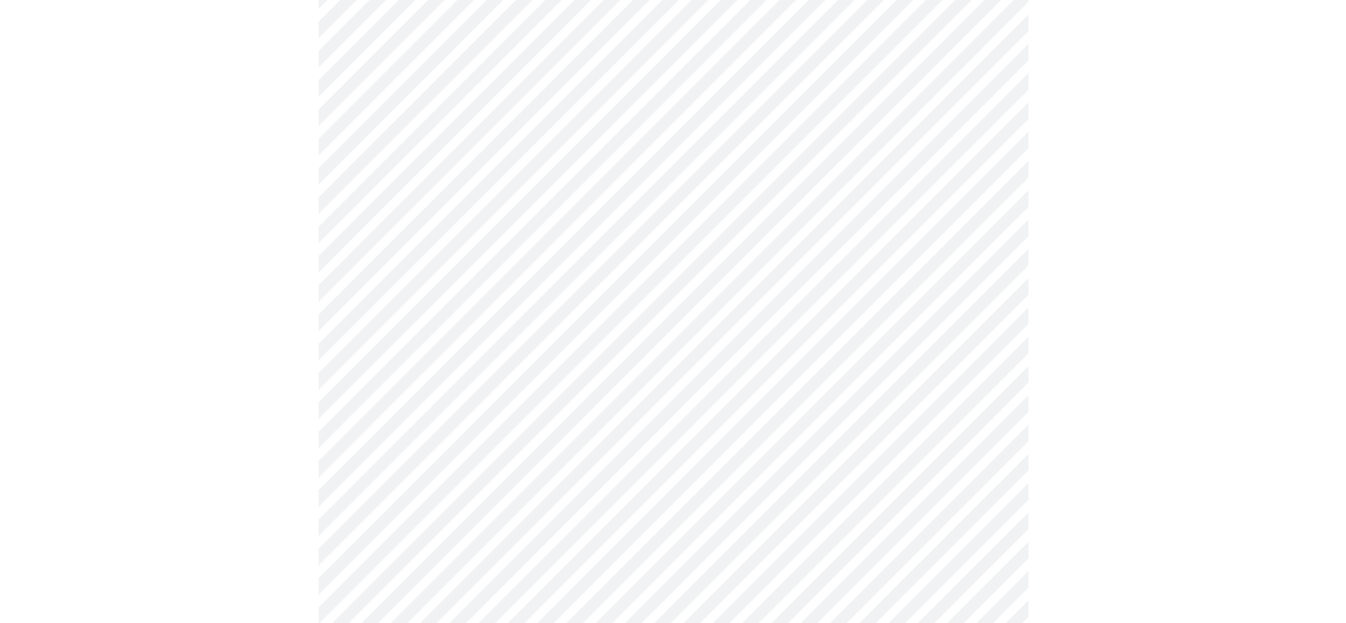
scroll to position [355, 0]
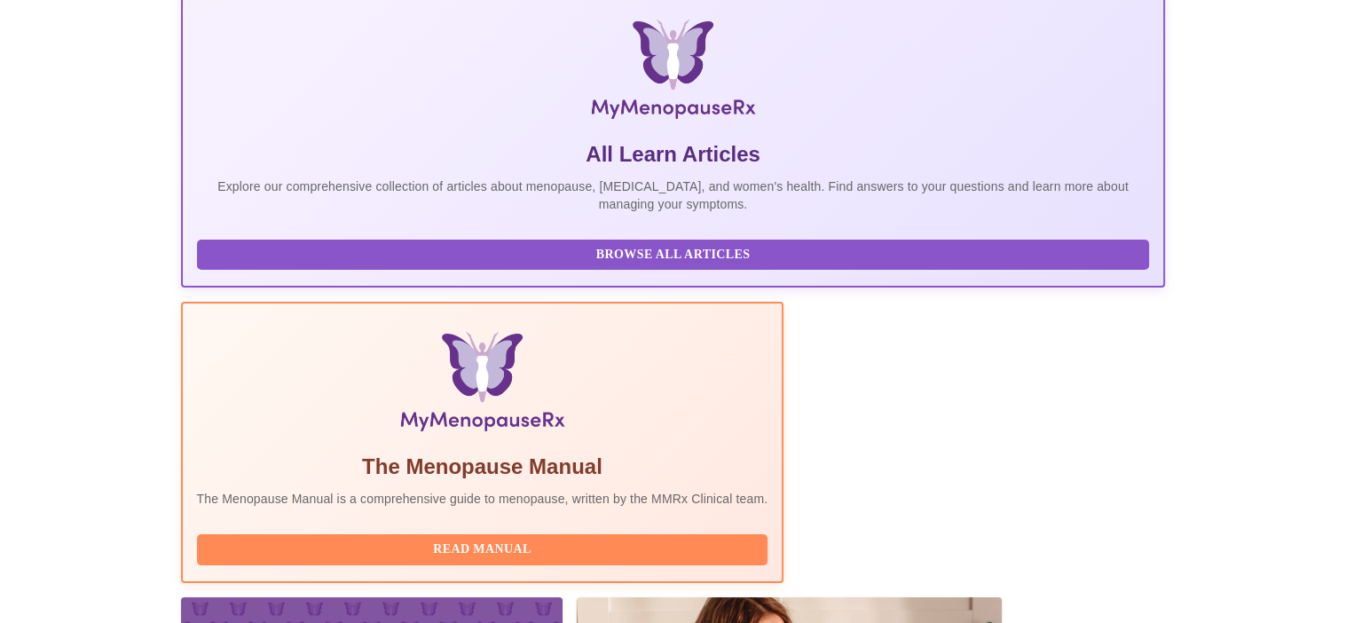
scroll to position [444, 0]
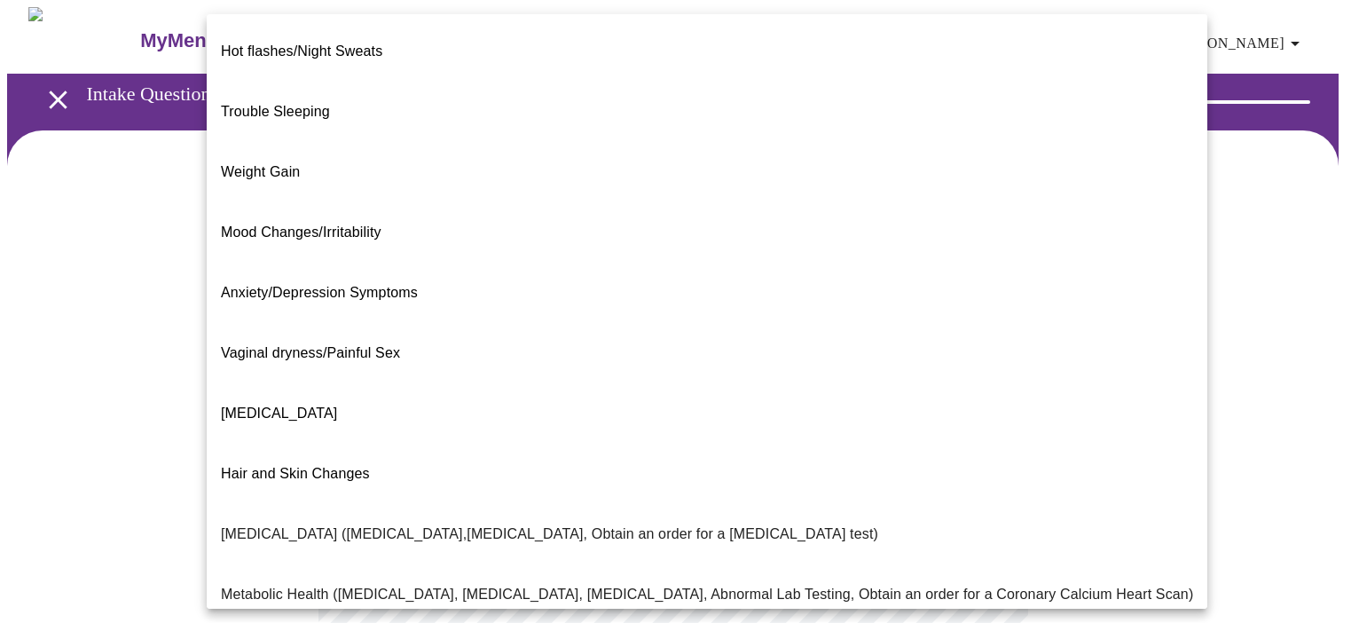
click at [903, 369] on body "MyMenopauseRx Appointments Messaging Labs Uploads Medications Community Refer a…" at bounding box center [679, 540] width 1345 height 1066
click at [461, 524] on p "[MEDICAL_DATA] ([MEDICAL_DATA],[MEDICAL_DATA], Obtain an order for a [MEDICAL_D…" at bounding box center [550, 534] width 658 height 21
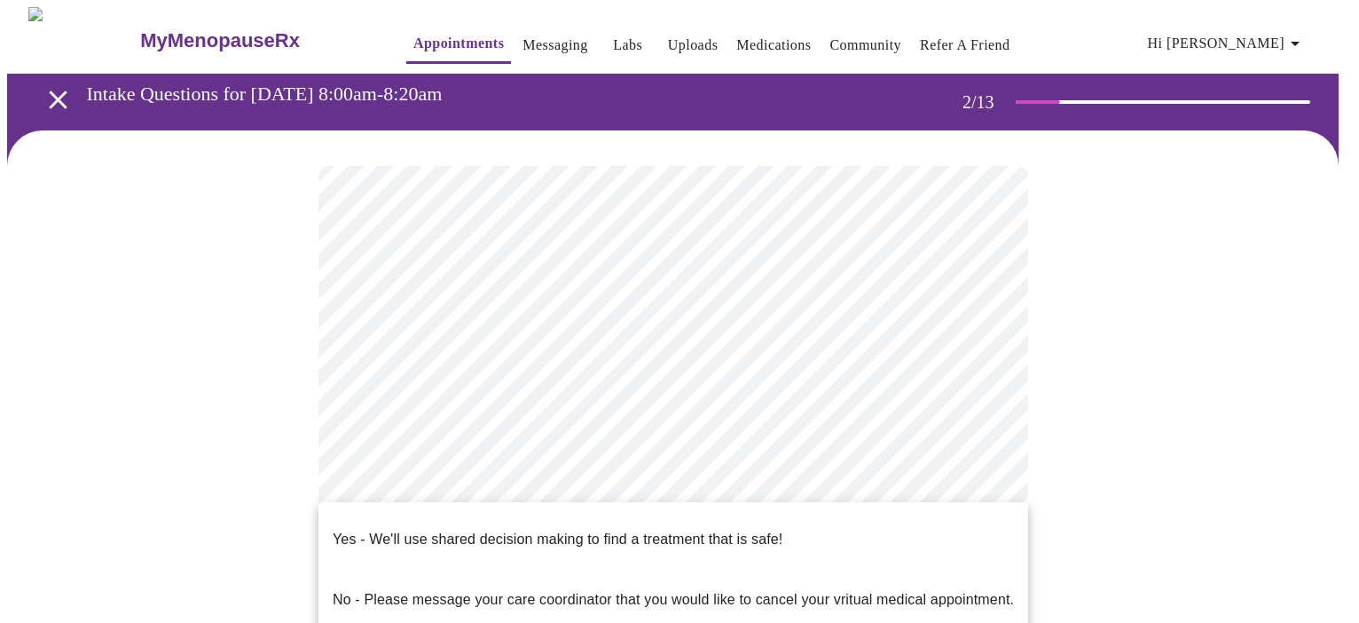
click at [975, 539] on body "MyMenopauseRx Appointments Messaging Labs Uploads Medications Community Refer a…" at bounding box center [679, 534] width 1345 height 1055
click at [637, 529] on p "Yes - We'll use shared decision making to find a treatment that is safe!" at bounding box center [558, 539] width 450 height 21
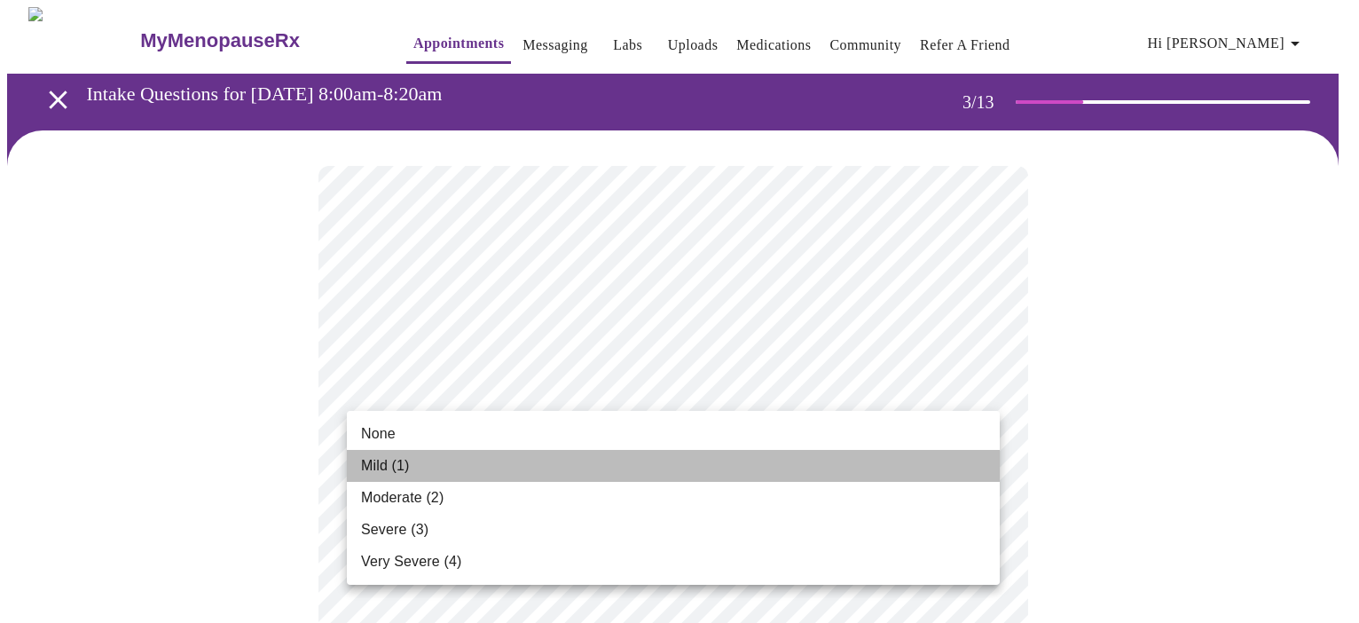
click at [458, 464] on li "Mild (1)" at bounding box center [673, 466] width 653 height 32
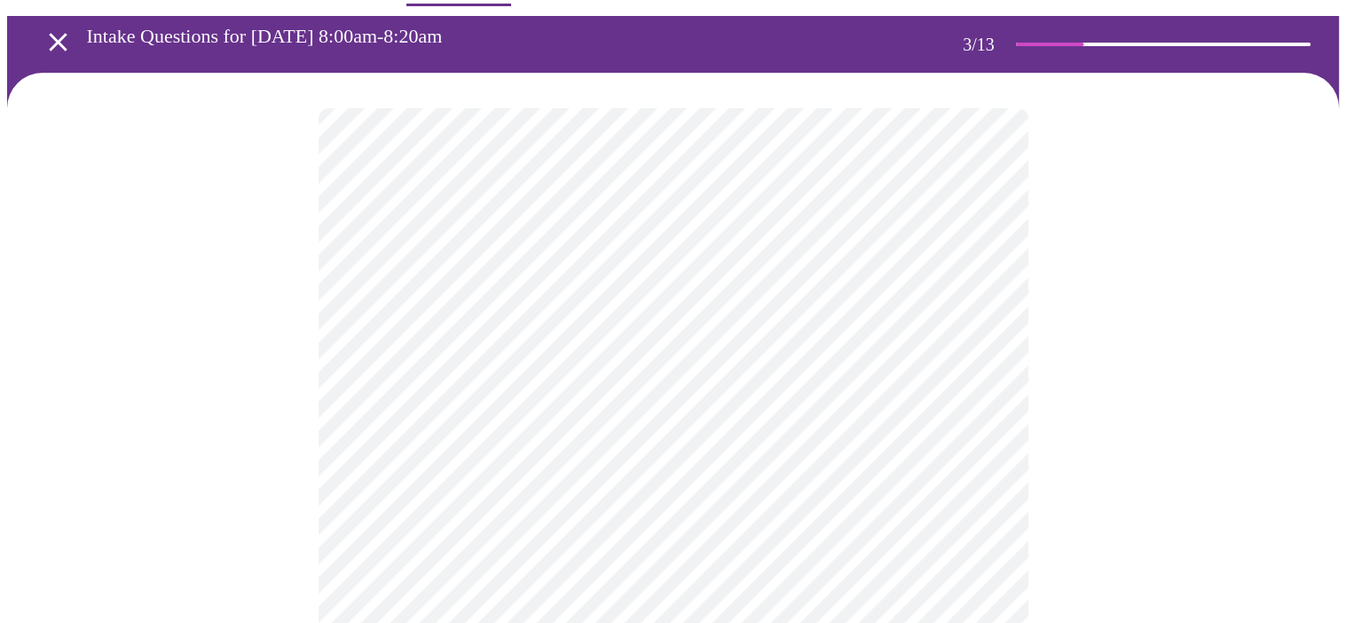
scroll to position [89, 0]
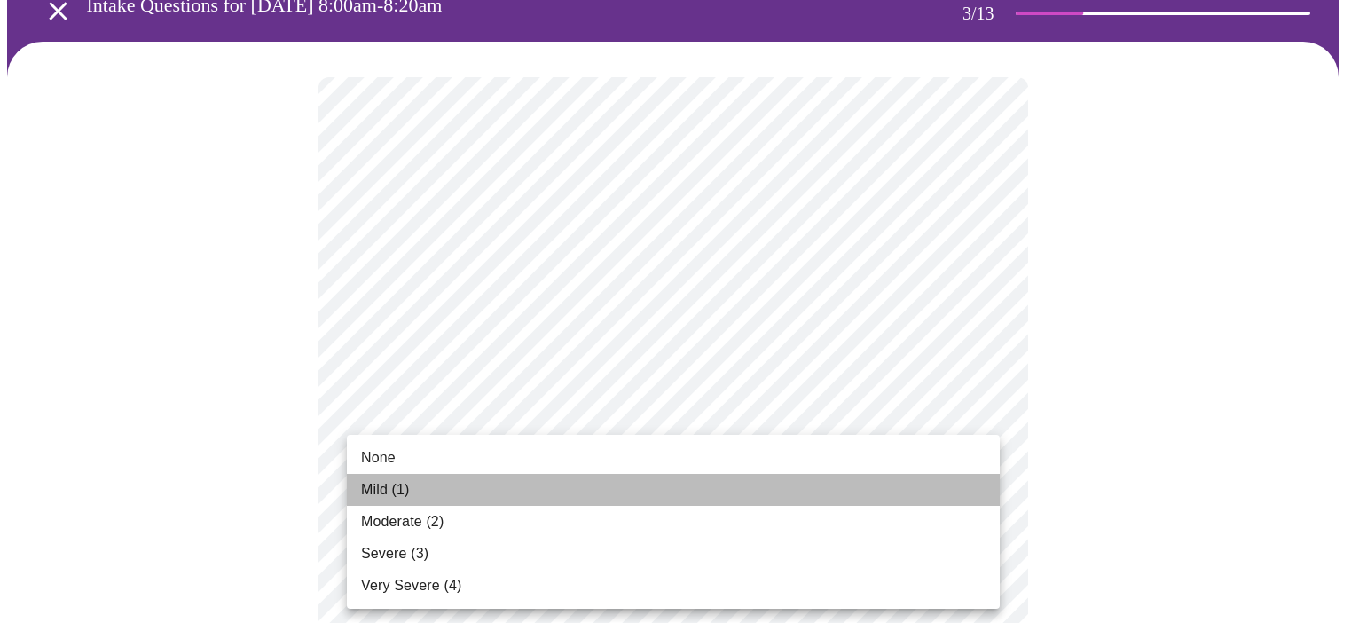
click at [456, 488] on li "Mild (1)" at bounding box center [673, 490] width 653 height 32
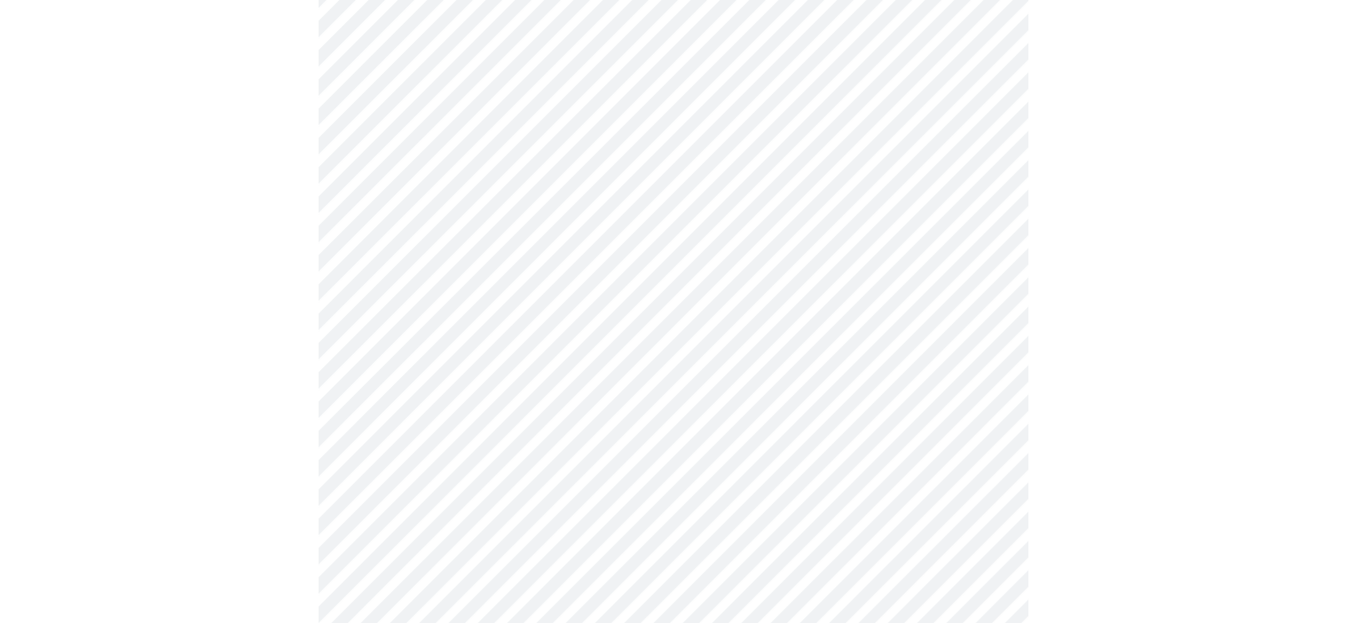
scroll to position [266, 0]
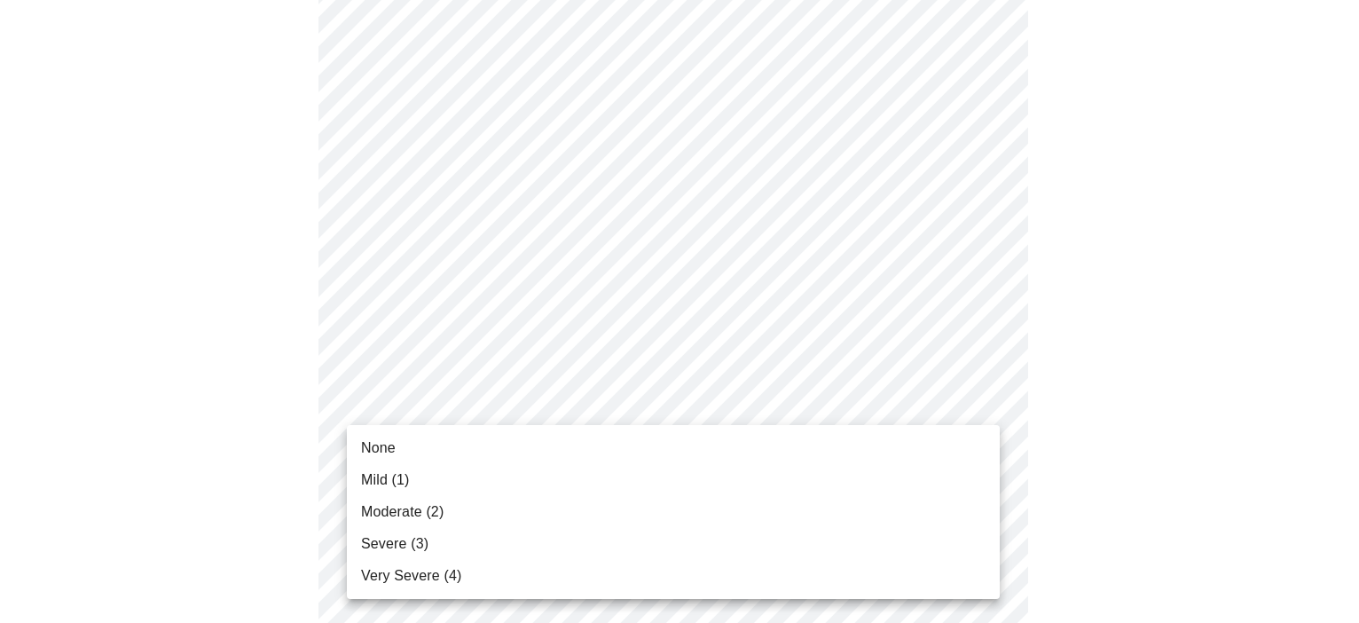
click at [395, 449] on li "None" at bounding box center [673, 448] width 653 height 32
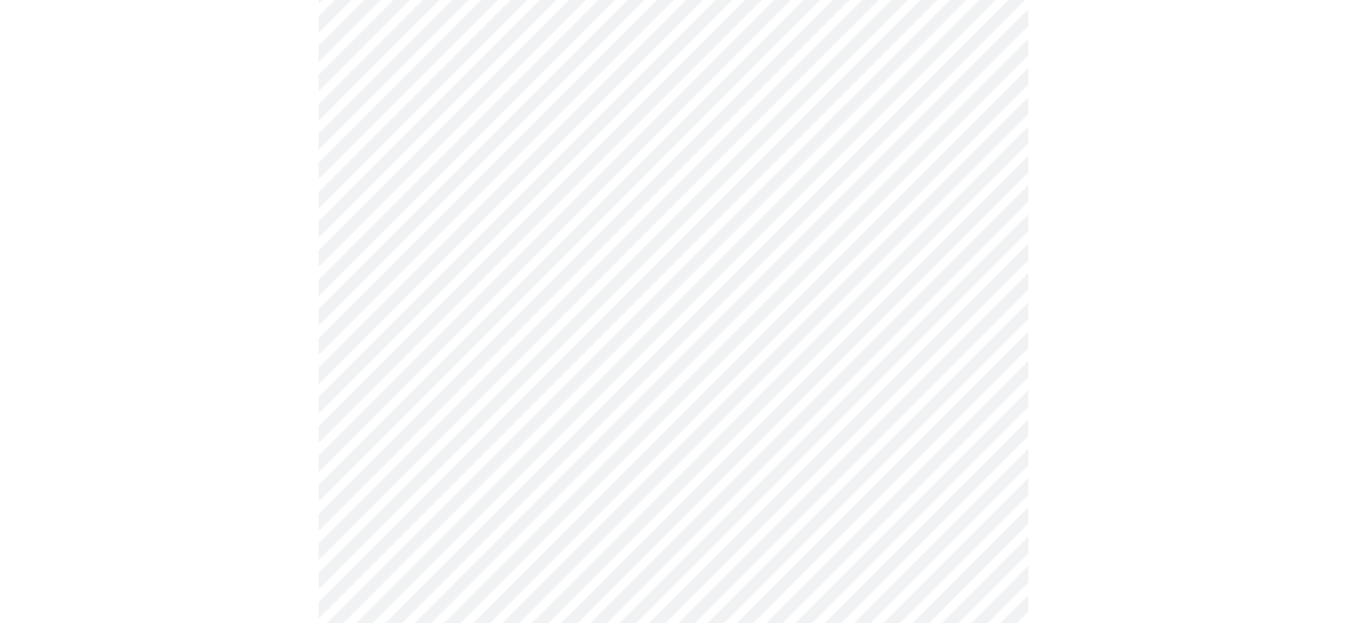
scroll to position [444, 0]
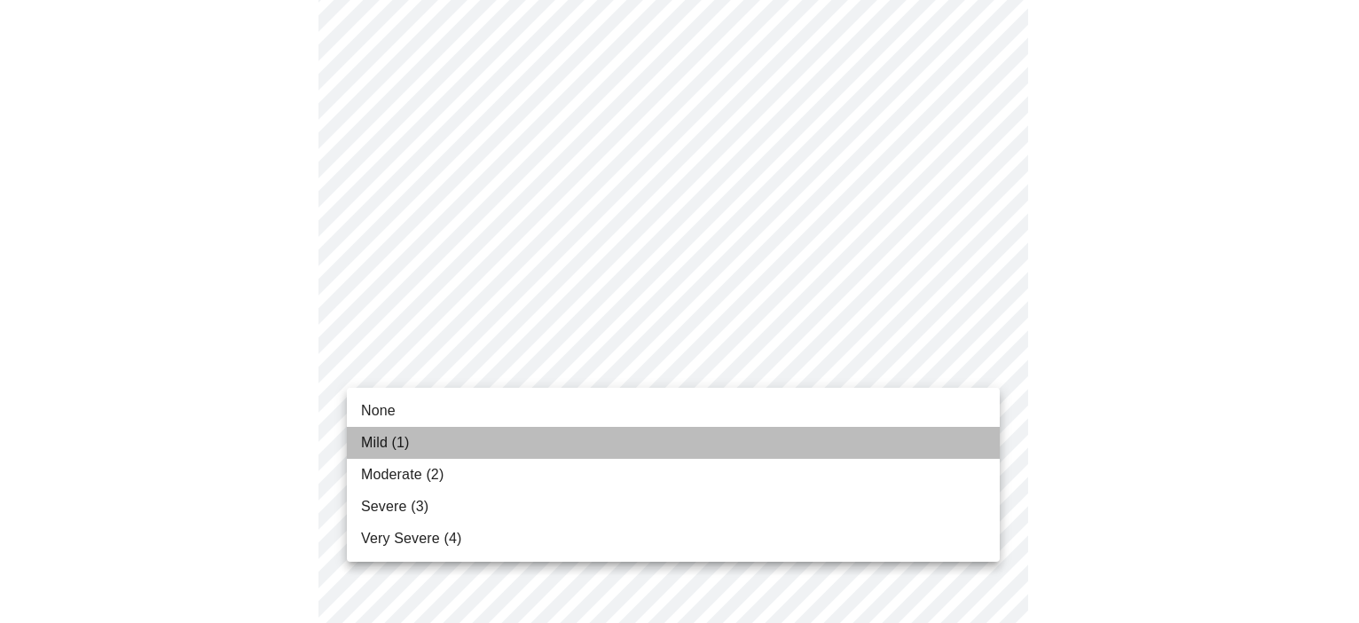
click at [482, 443] on li "Mild (1)" at bounding box center [673, 443] width 653 height 32
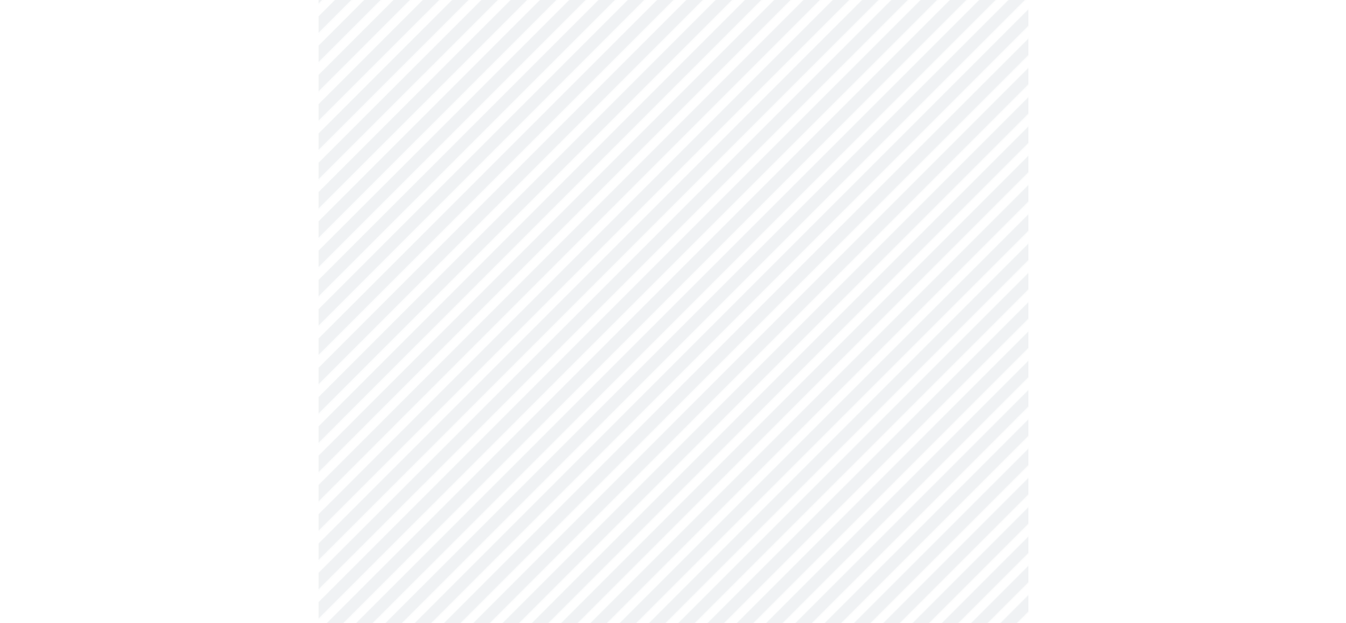
scroll to position [532, 0]
click at [977, 390] on body "MyMenopauseRx Appointments Messaging Labs Uploads Medications Community Refer a…" at bounding box center [679, 605] width 1345 height 2260
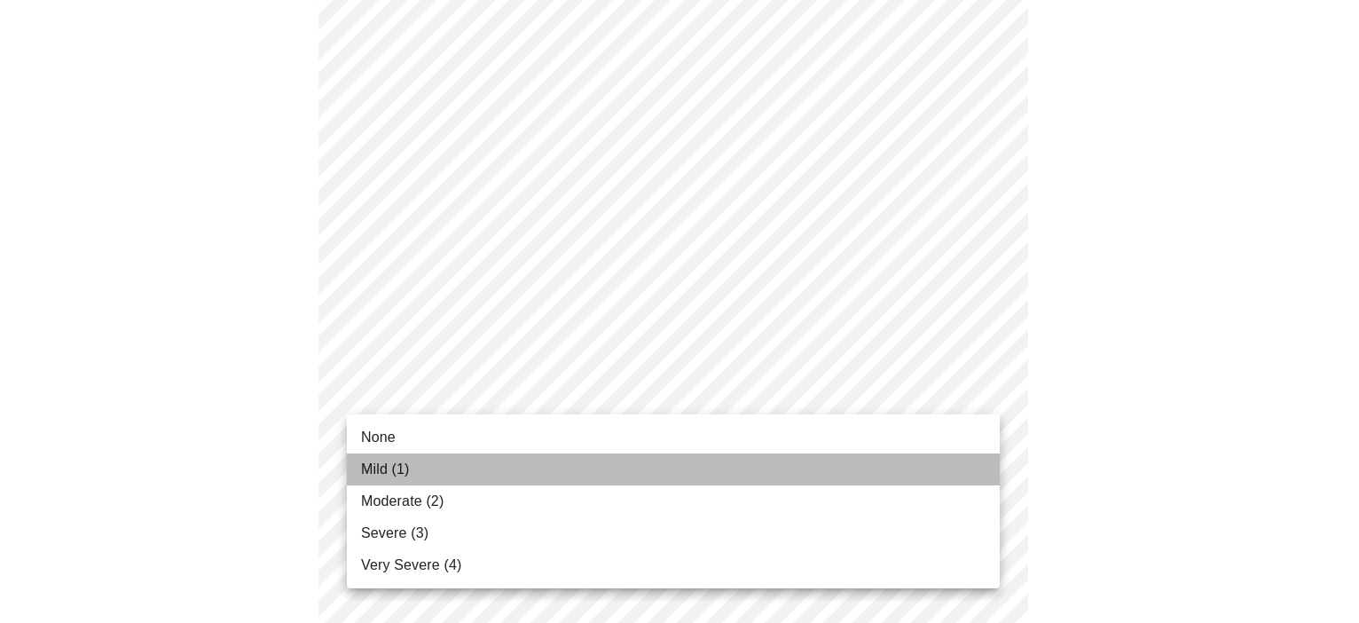
click at [568, 468] on li "Mild (1)" at bounding box center [673, 469] width 653 height 32
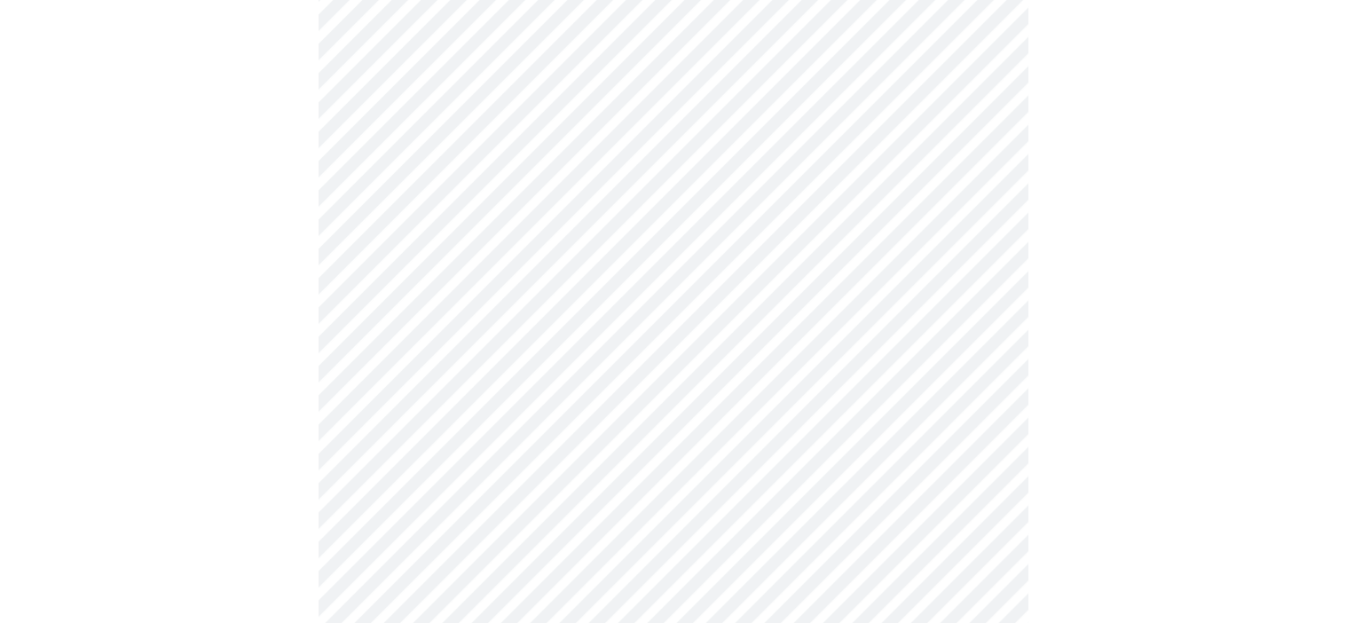
scroll to position [710, 0]
click at [979, 327] on body "MyMenopauseRx Appointments Messaging Labs Uploads Medications Community Refer a…" at bounding box center [673, 414] width 1332 height 2235
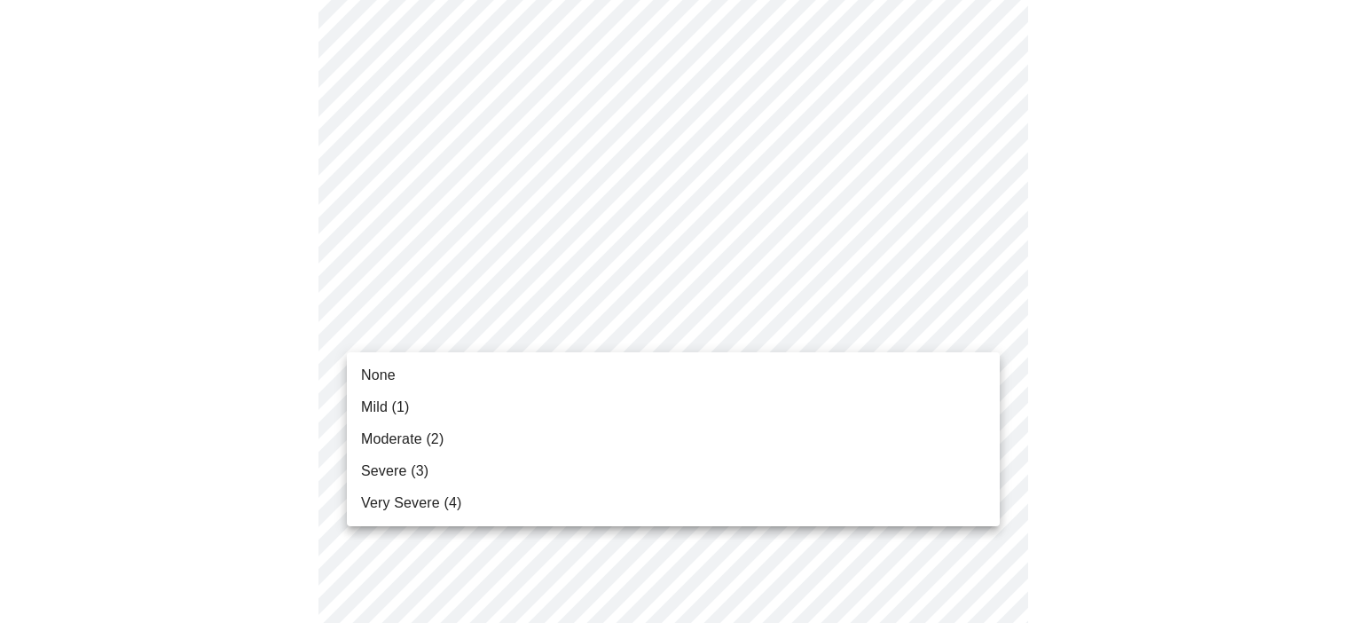
click at [498, 416] on li "Mild (1)" at bounding box center [673, 407] width 653 height 32
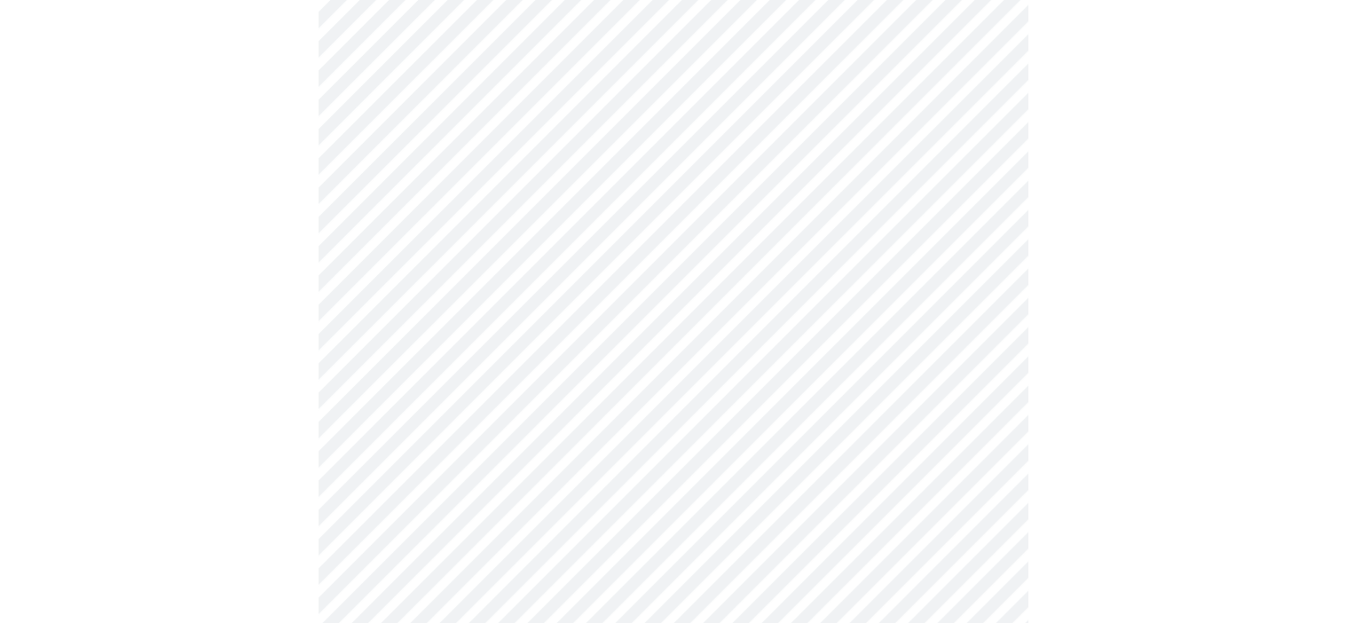
scroll to position [799, 0]
click at [980, 382] on body "MyMenopauseRx Appointments Messaging Labs Uploads Medications Community Refer a…" at bounding box center [679, 314] width 1345 height 2210
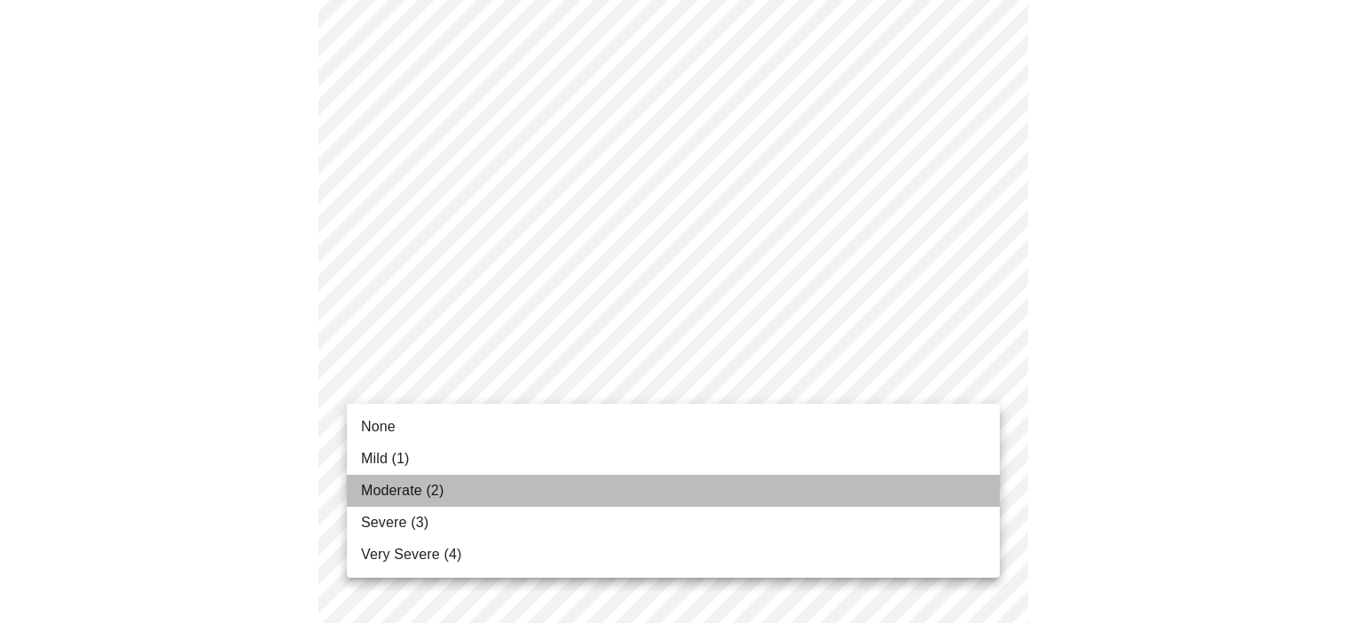
click at [466, 491] on li "Moderate (2)" at bounding box center [673, 491] width 653 height 32
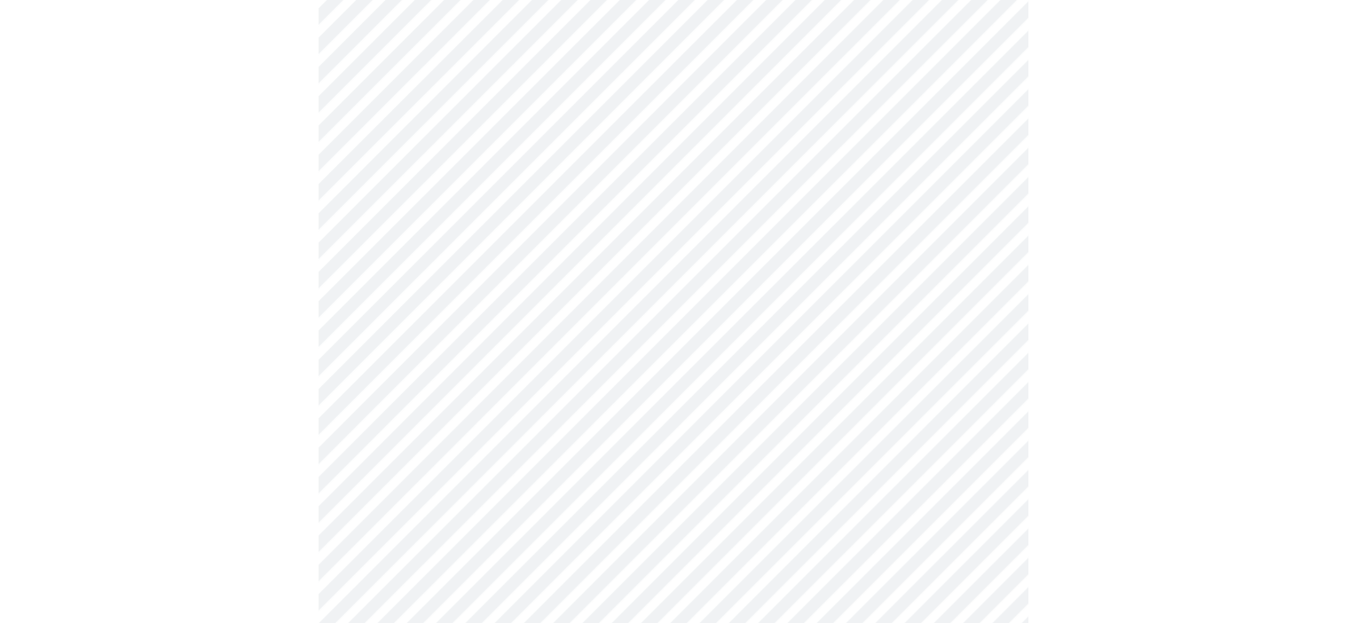
scroll to position [976, 0]
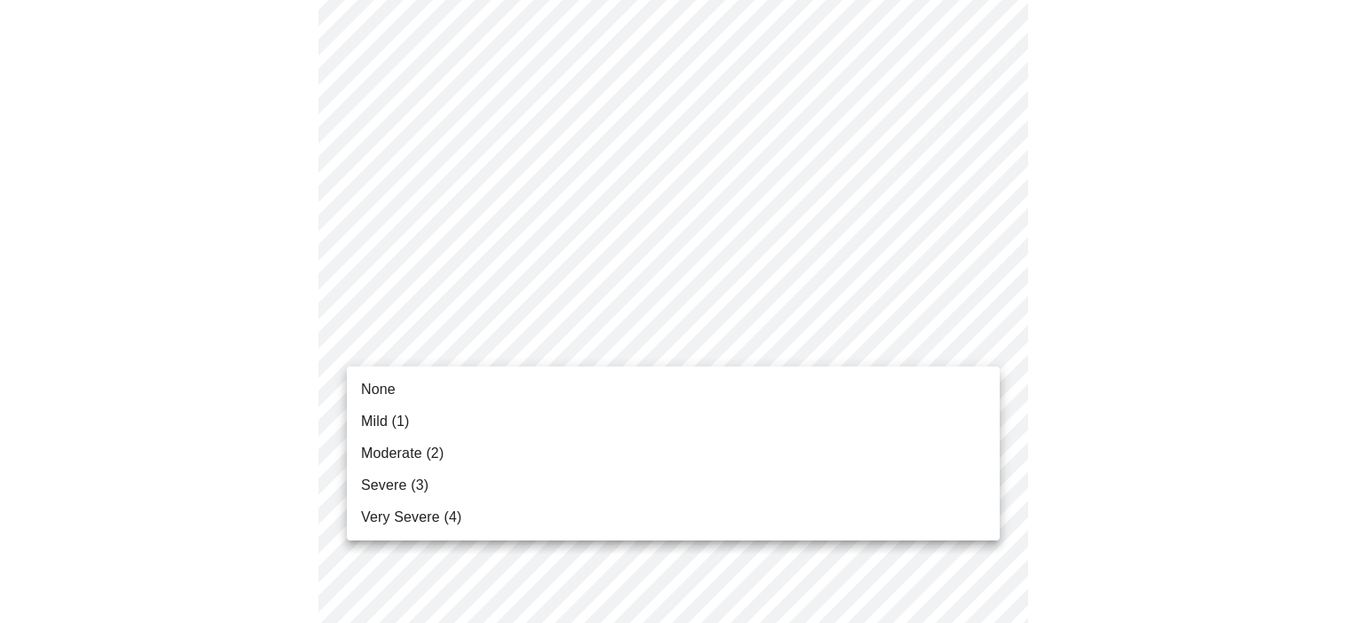
click at [982, 343] on body "MyMenopauseRx Appointments Messaging Labs Uploads Medications Community Refer a…" at bounding box center [679, 123] width 1345 height 2185
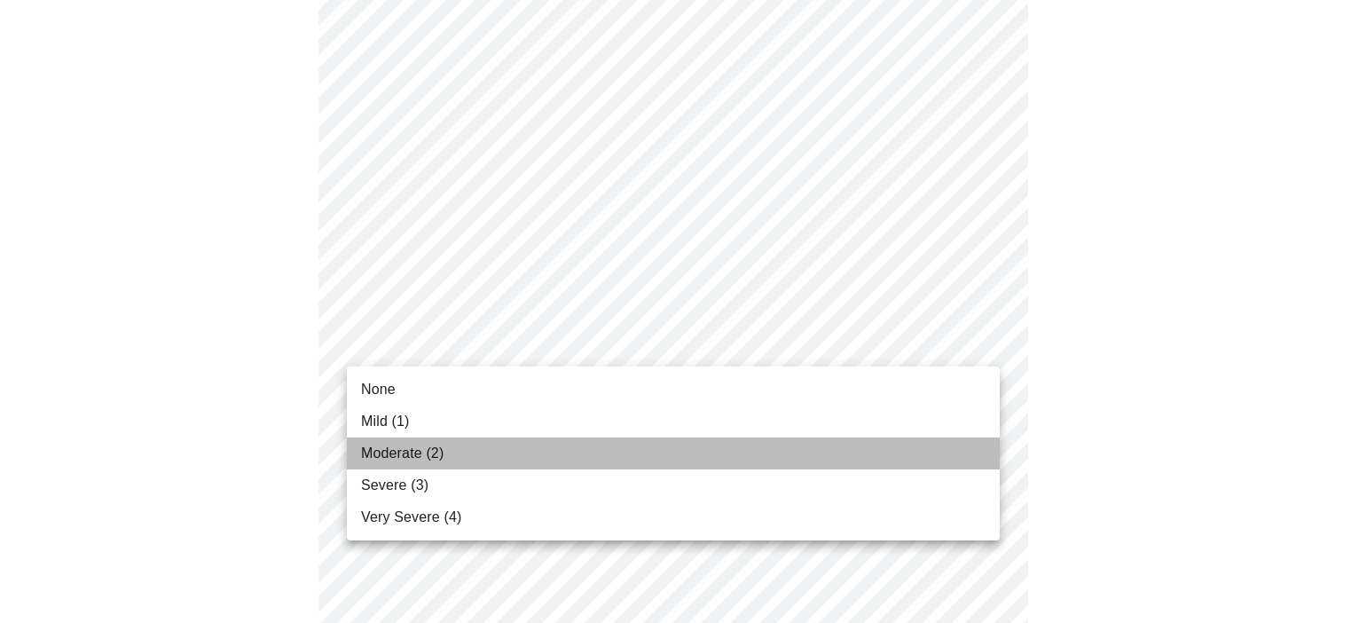
click at [480, 455] on li "Moderate (2)" at bounding box center [673, 453] width 653 height 32
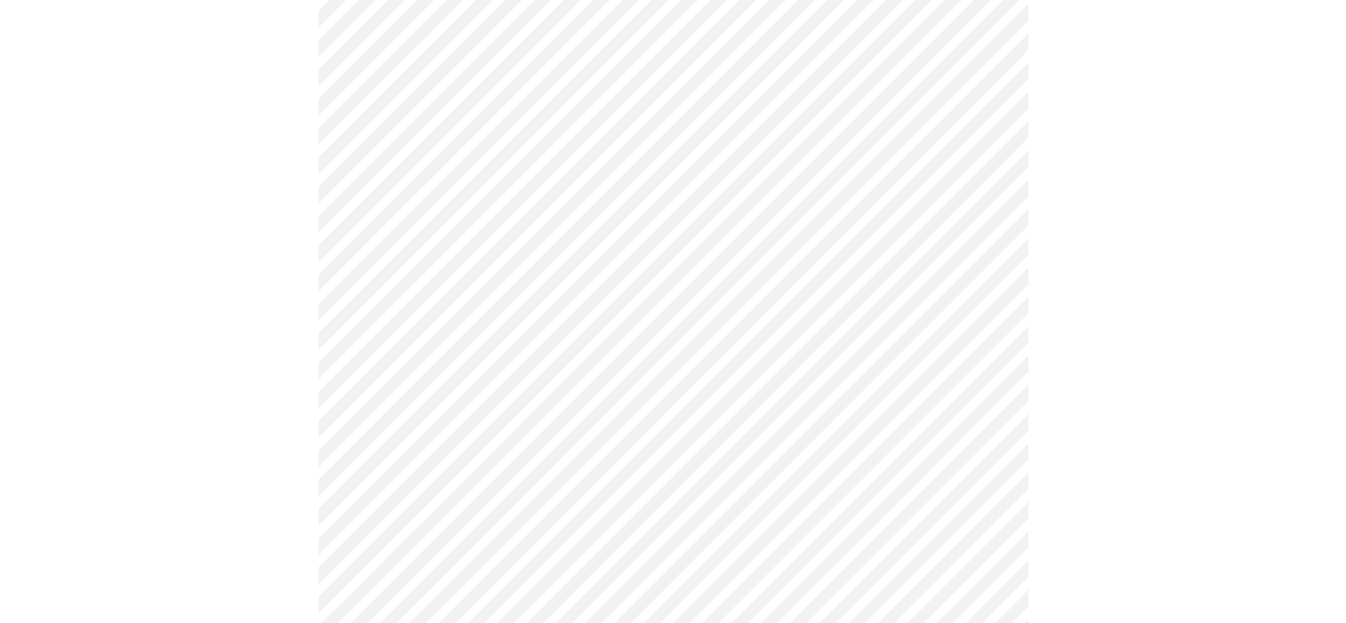
scroll to position [1065, 0]
click at [975, 392] on body "MyMenopauseRx Appointments Messaging Labs Uploads Medications Community Refer a…" at bounding box center [679, 22] width 1345 height 2161
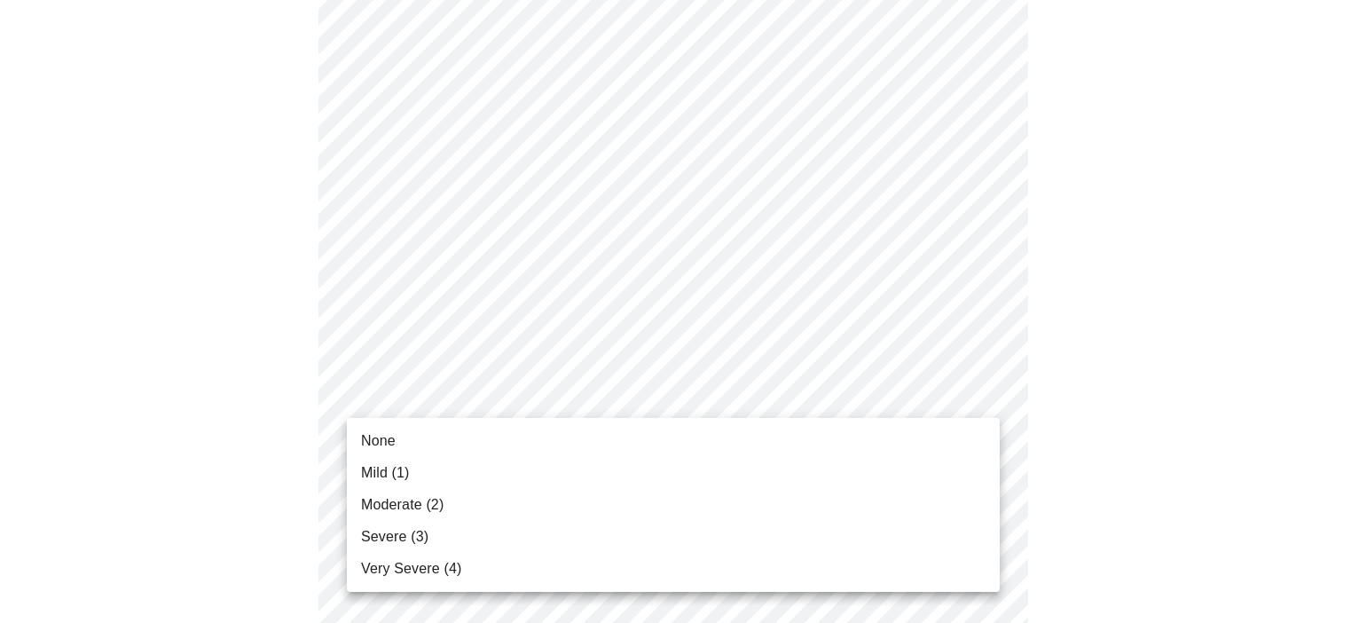
click at [494, 505] on li "Moderate (2)" at bounding box center [673, 505] width 653 height 32
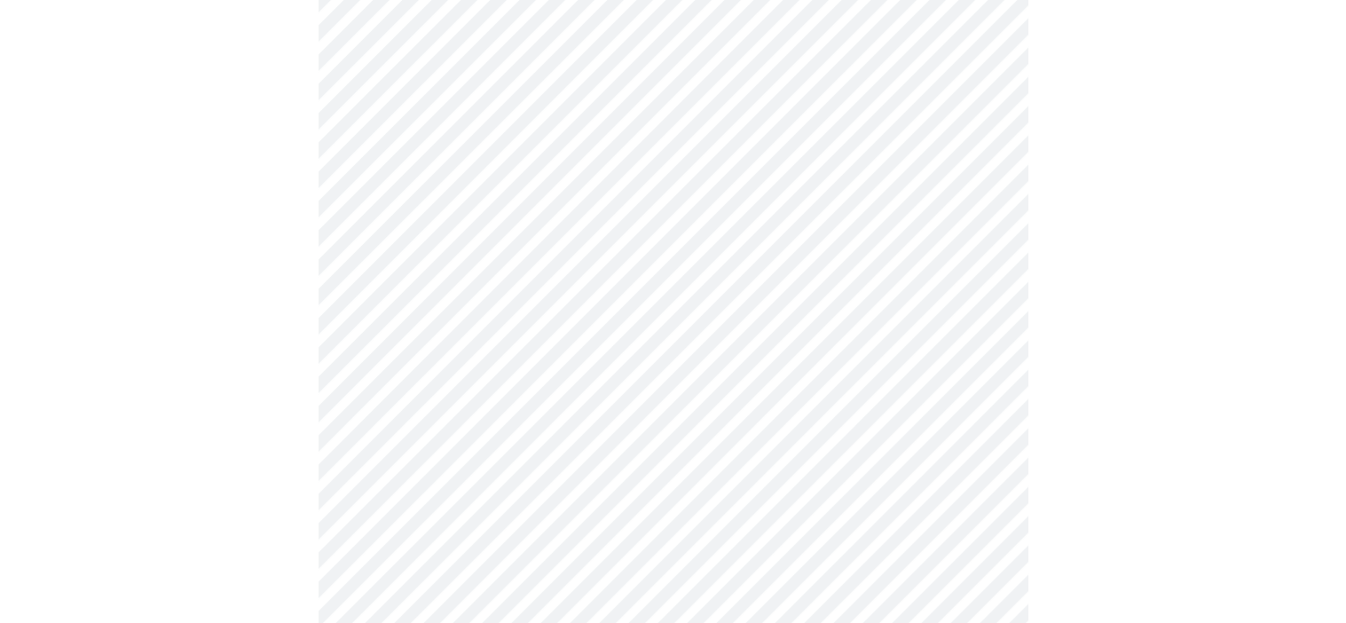
scroll to position [1242, 0]
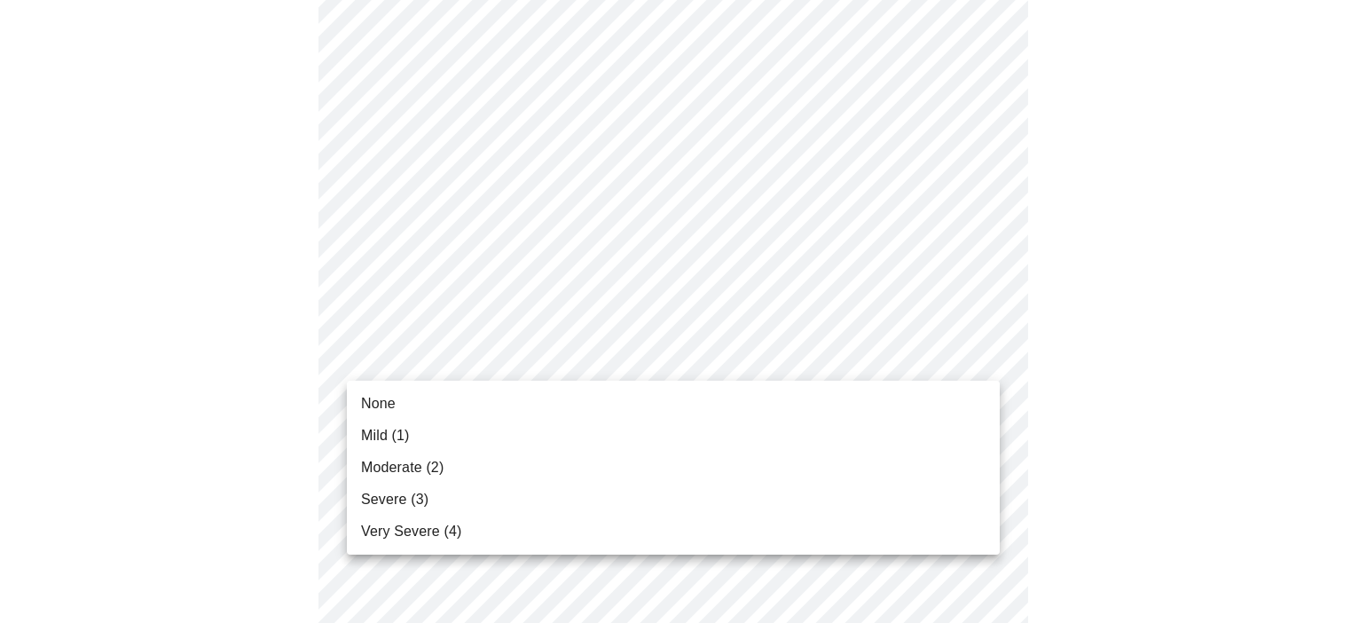
click at [516, 473] on li "Moderate (2)" at bounding box center [673, 468] width 653 height 32
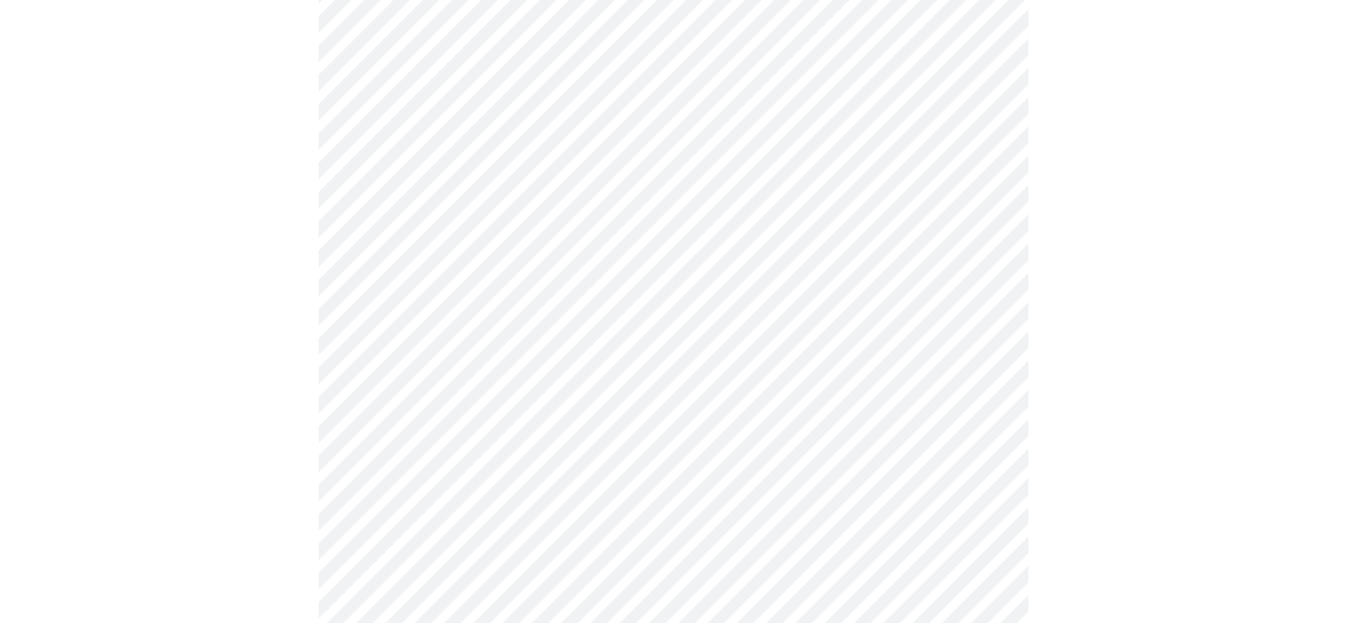
scroll to position [1420, 0]
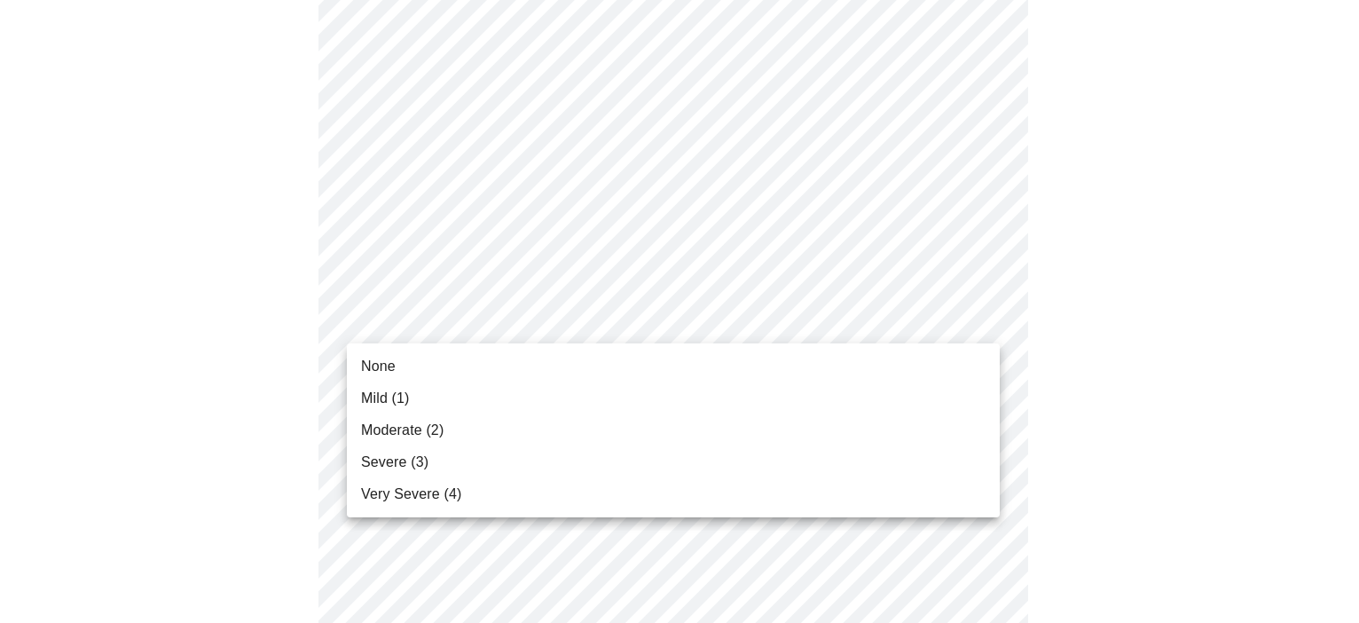
click at [535, 430] on li "Moderate (2)" at bounding box center [673, 430] width 653 height 32
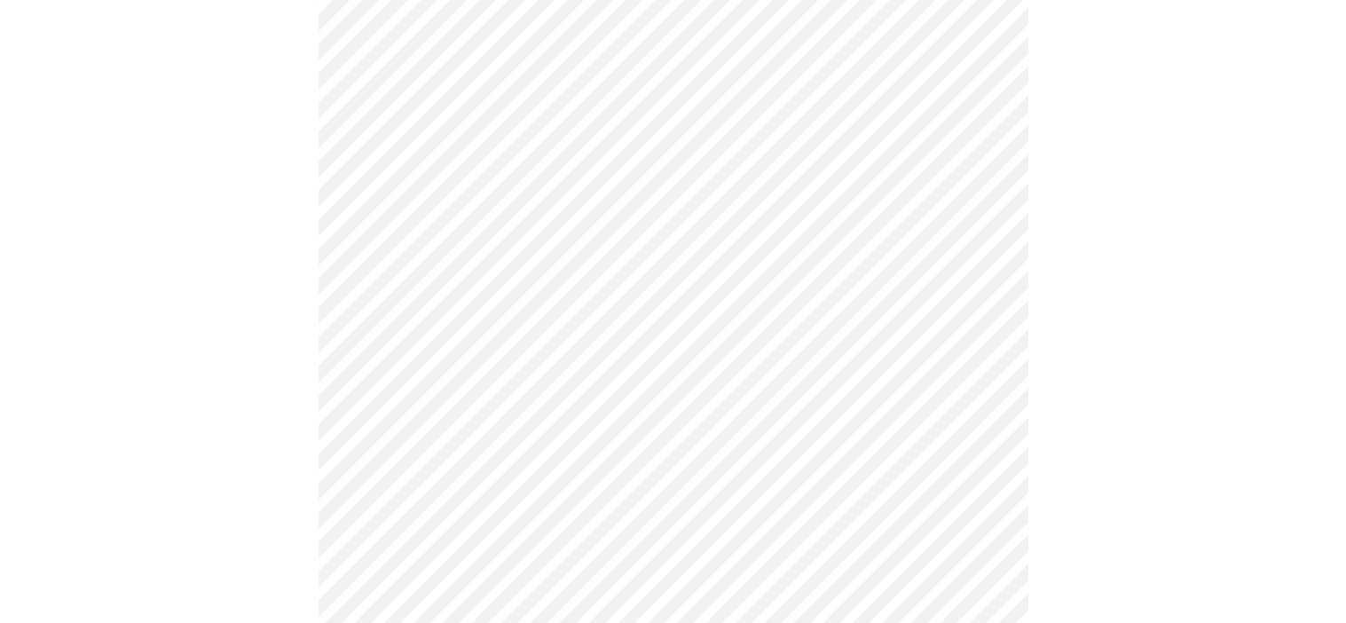
scroll to position [710, 0]
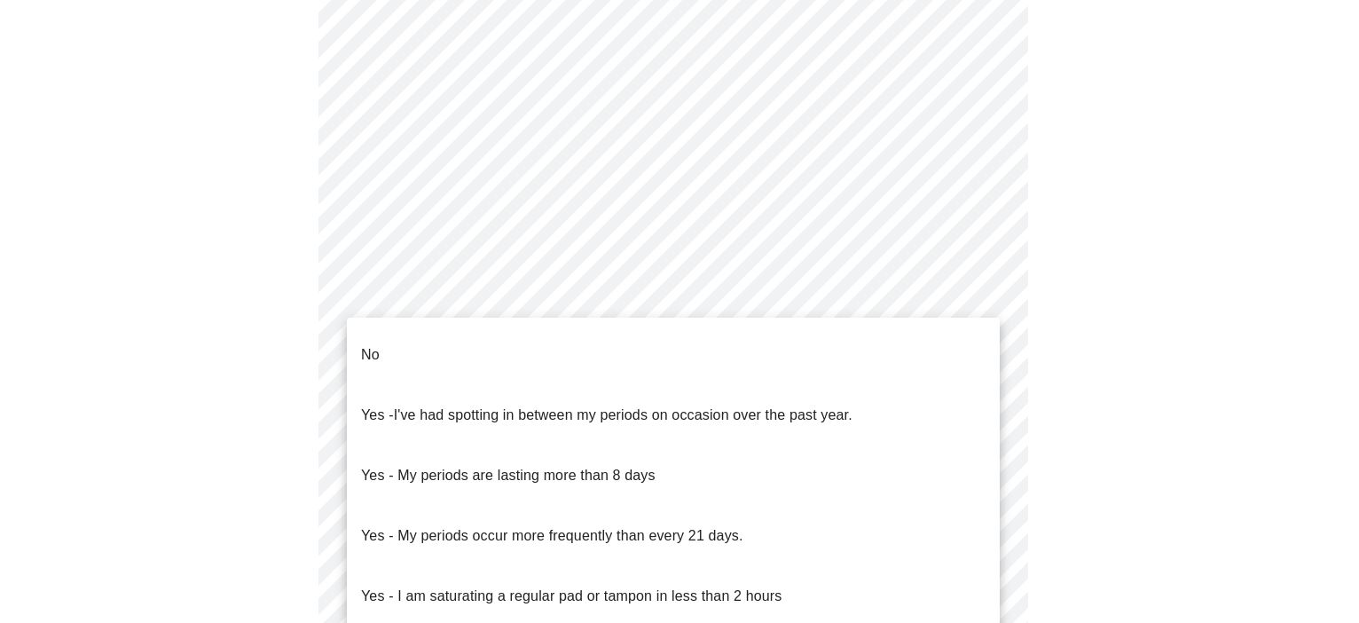
click at [981, 298] on body "MyMenopauseRx Appointments Messaging Labs Uploads Medications Community Refer a…" at bounding box center [679, 136] width 1345 height 1678
click at [389, 345] on li "No" at bounding box center [673, 355] width 653 height 60
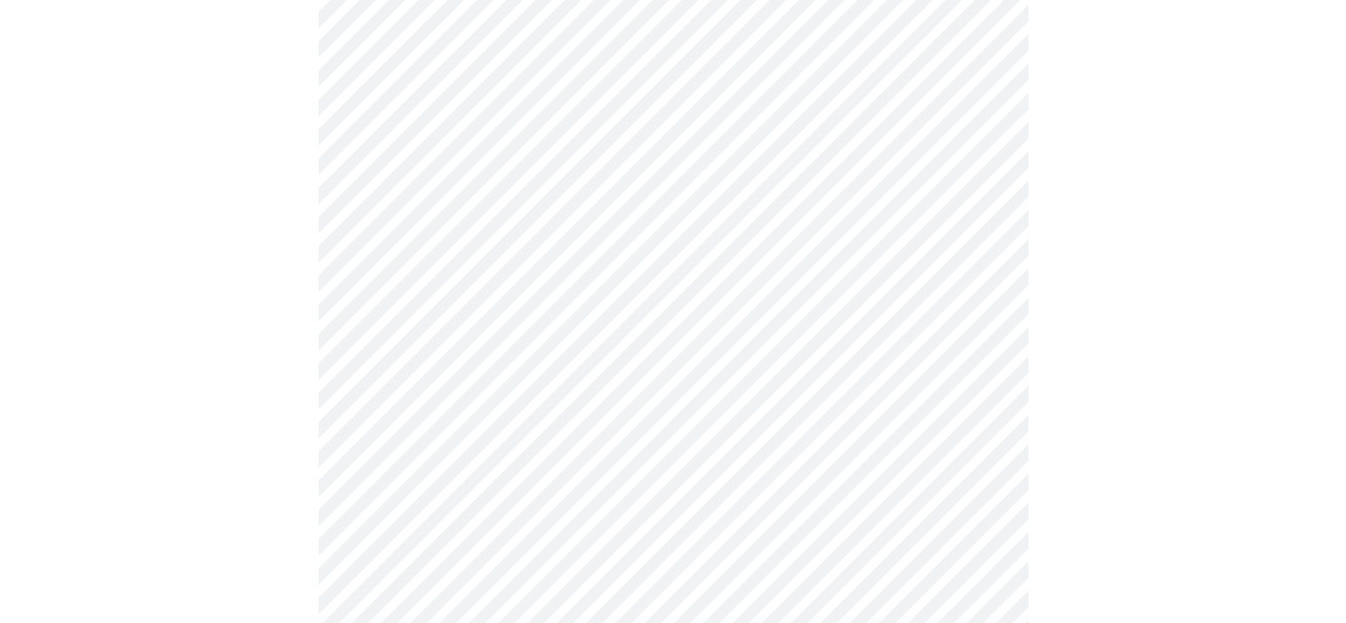
scroll to position [799, 0]
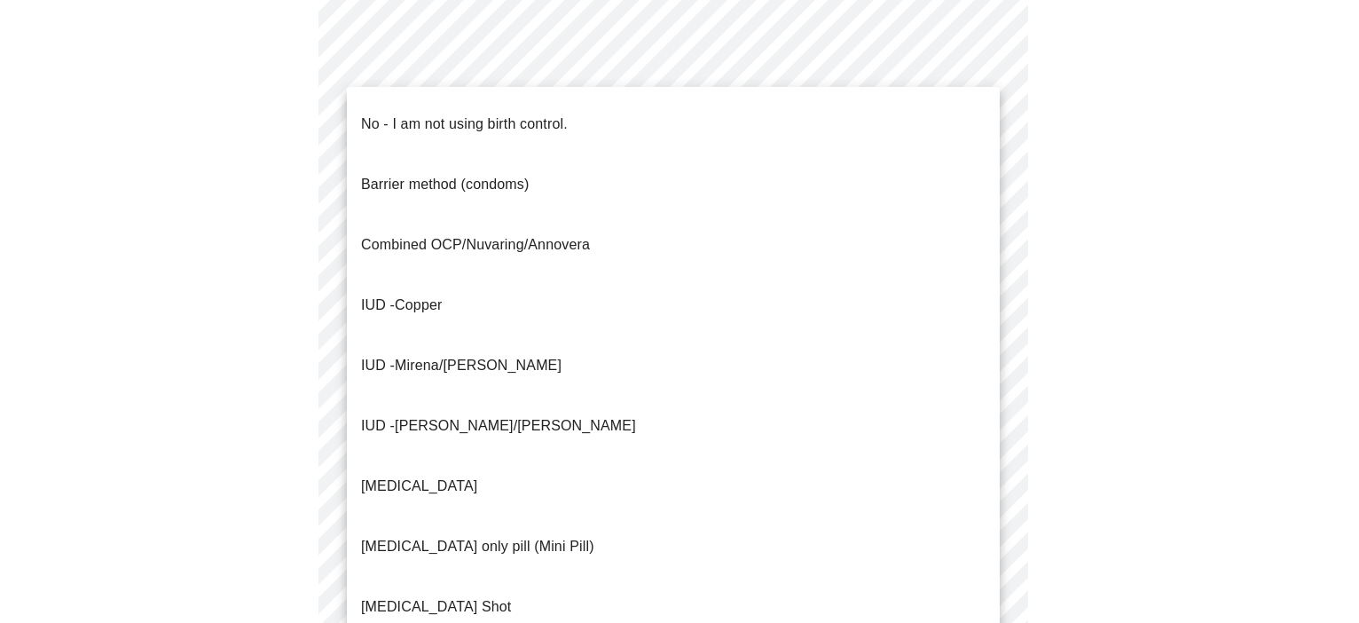
click at [980, 339] on body "MyMenopauseRx Appointments Messaging Labs Uploads Medications Community Refer a…" at bounding box center [679, 42] width 1345 height 1667
click at [561, 114] on p "No - I am not using birth control." at bounding box center [464, 124] width 207 height 21
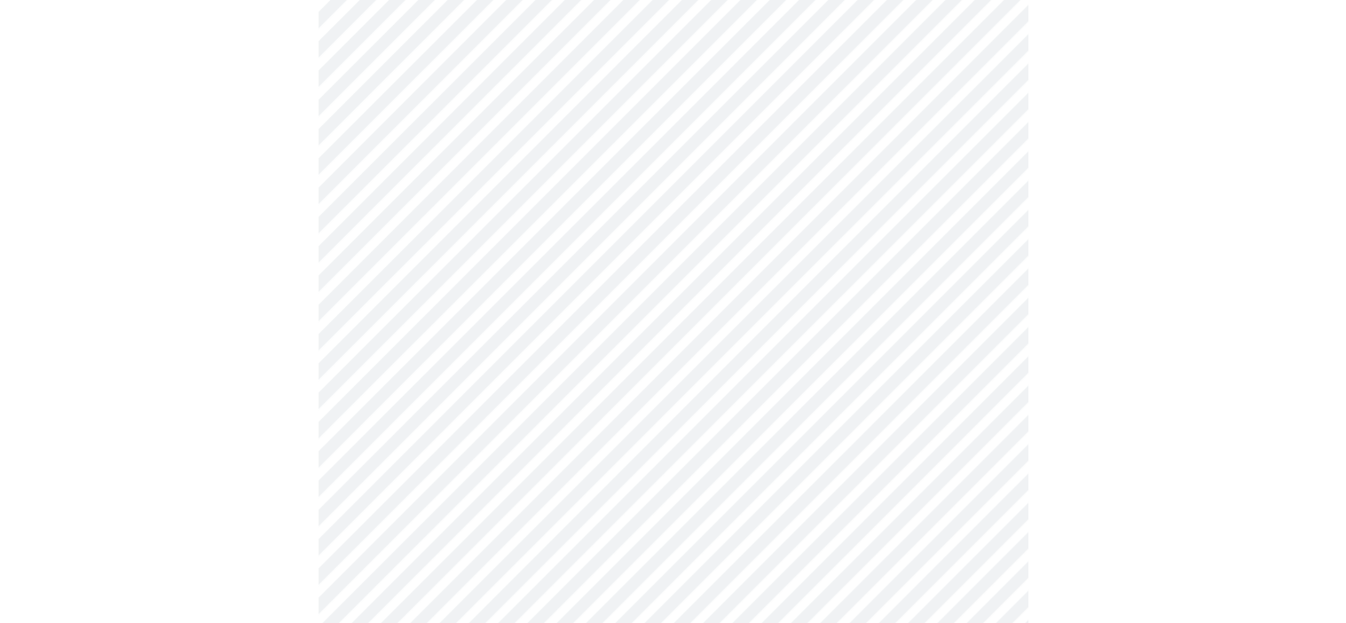
scroll to position [887, 0]
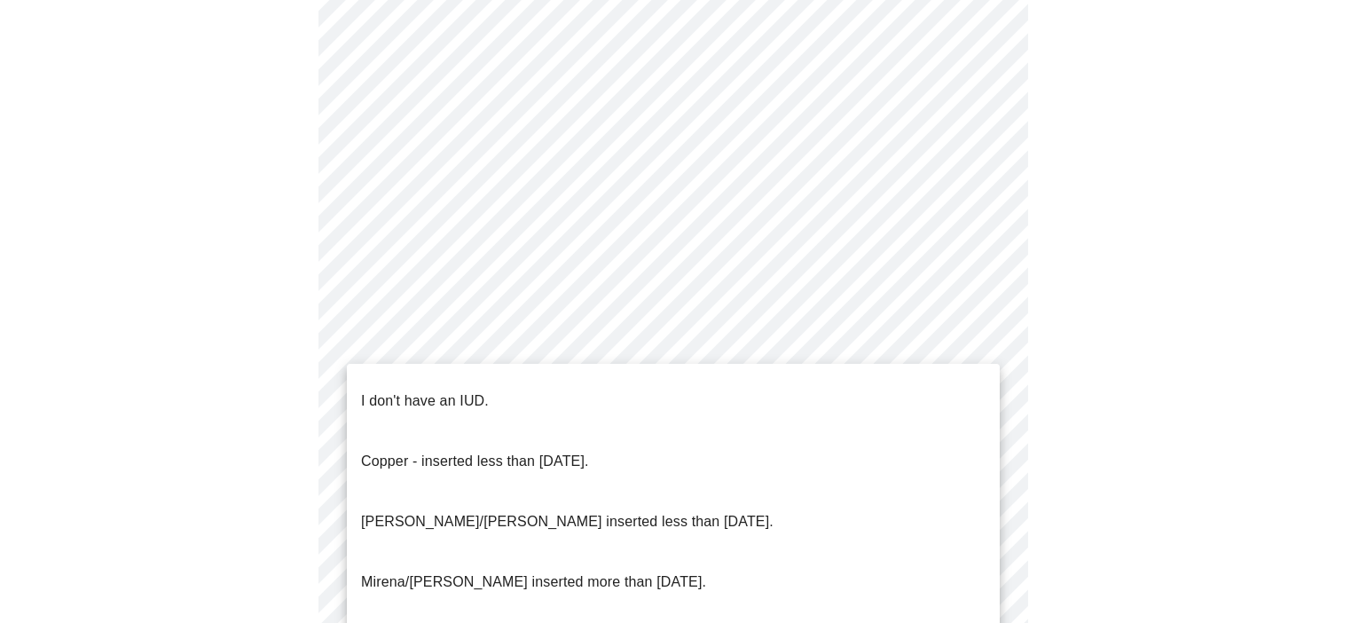
click at [516, 391] on li "I don't have an IUD." at bounding box center [673, 401] width 653 height 60
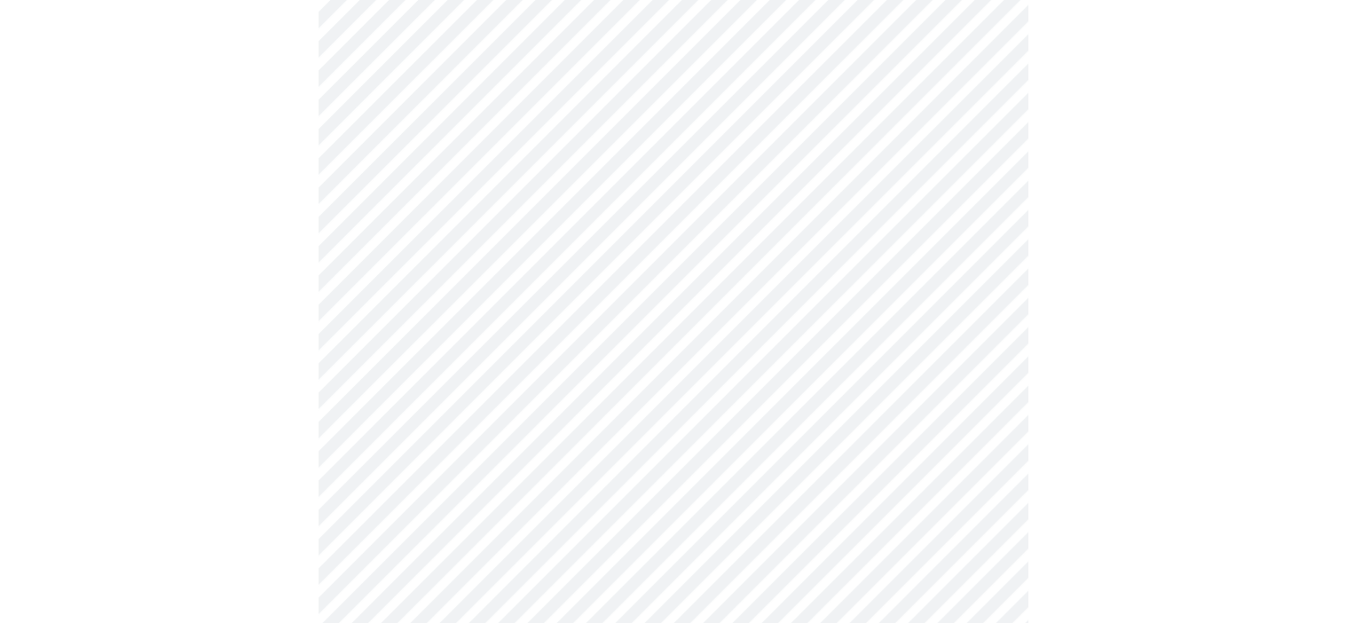
scroll to position [976, 0]
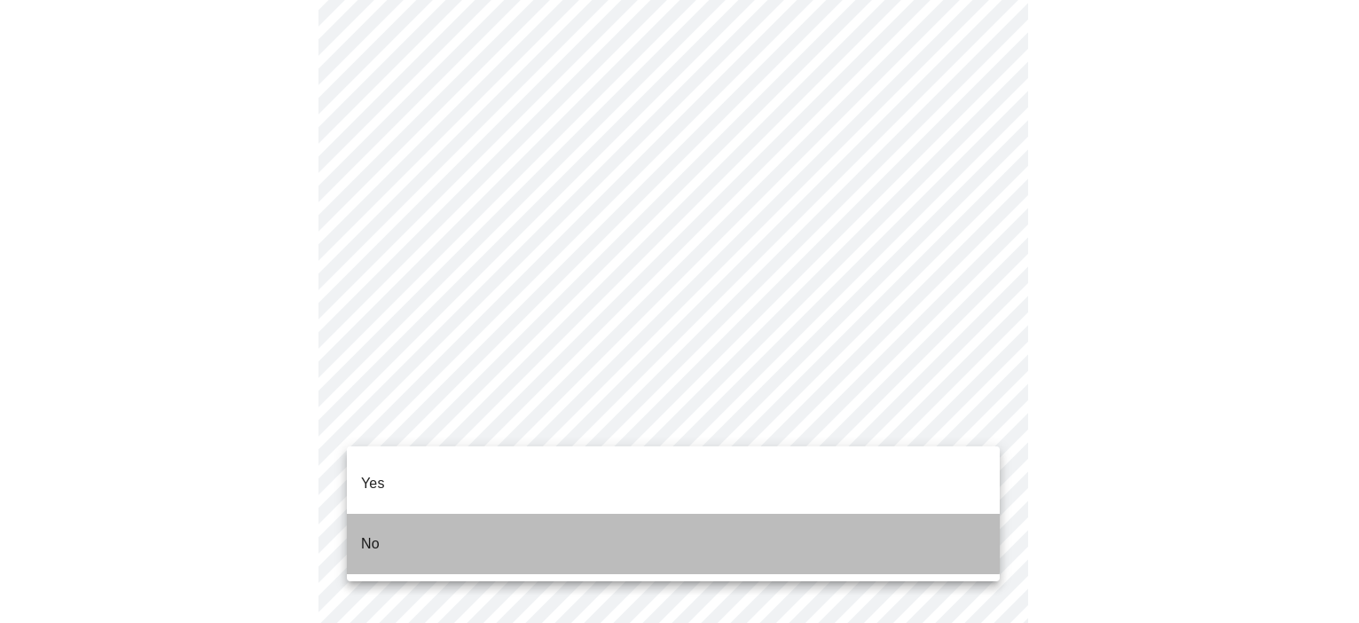
click at [472, 515] on li "No" at bounding box center [673, 544] width 653 height 60
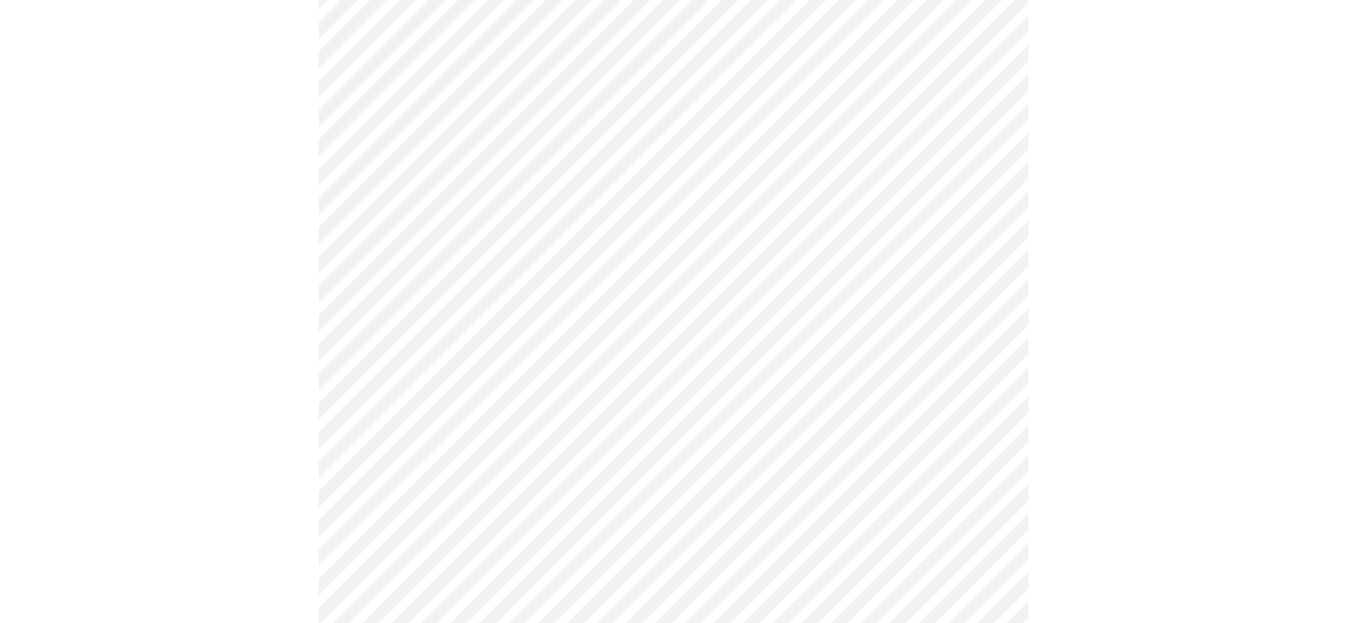
scroll to position [4614, 0]
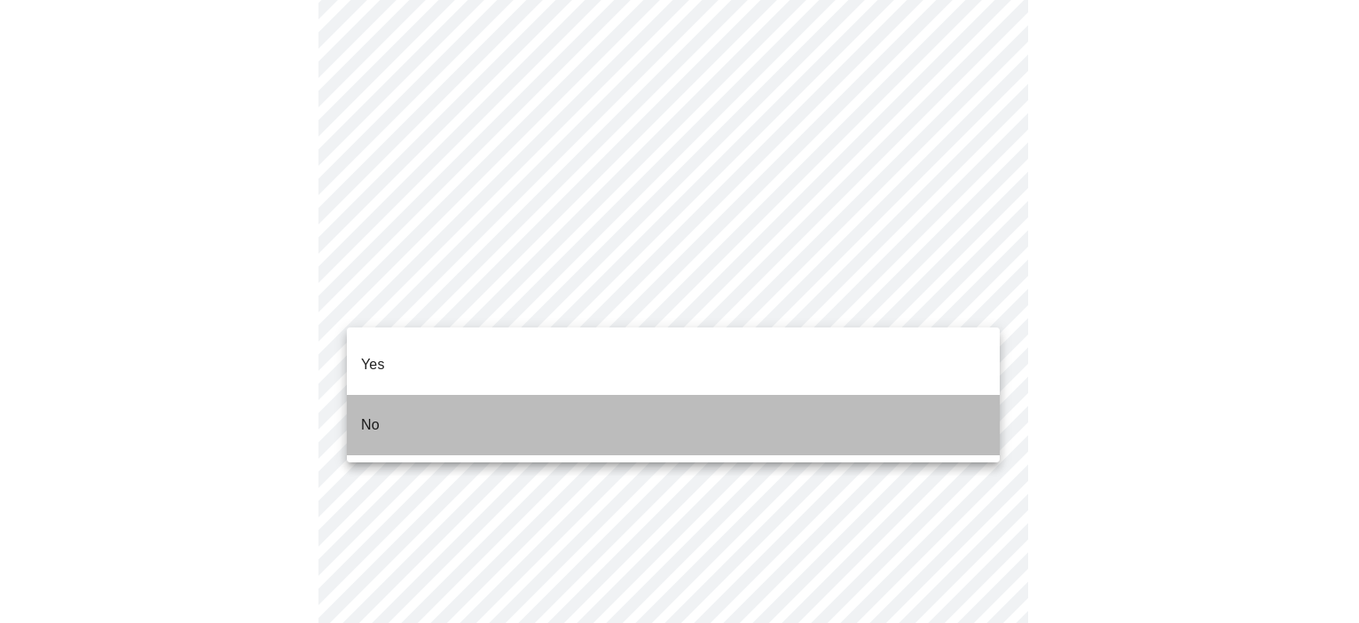
click at [490, 402] on li "No" at bounding box center [673, 425] width 653 height 60
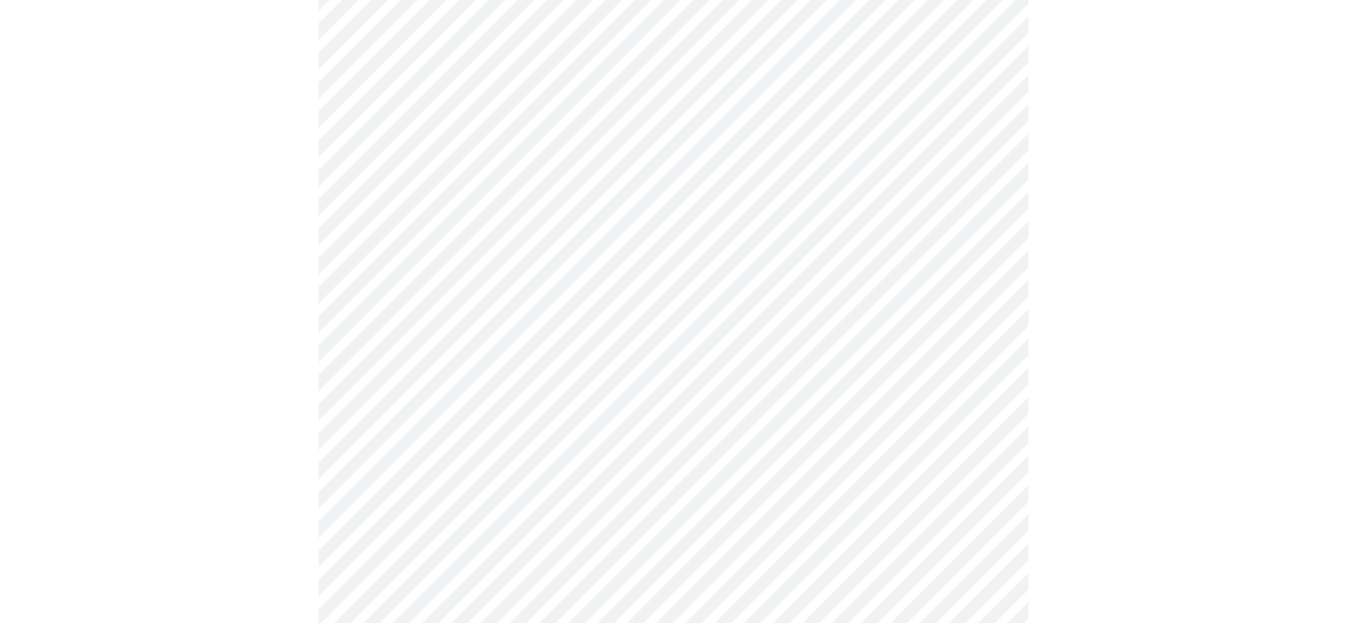
scroll to position [522, 0]
